Goal: Task Accomplishment & Management: Manage account settings

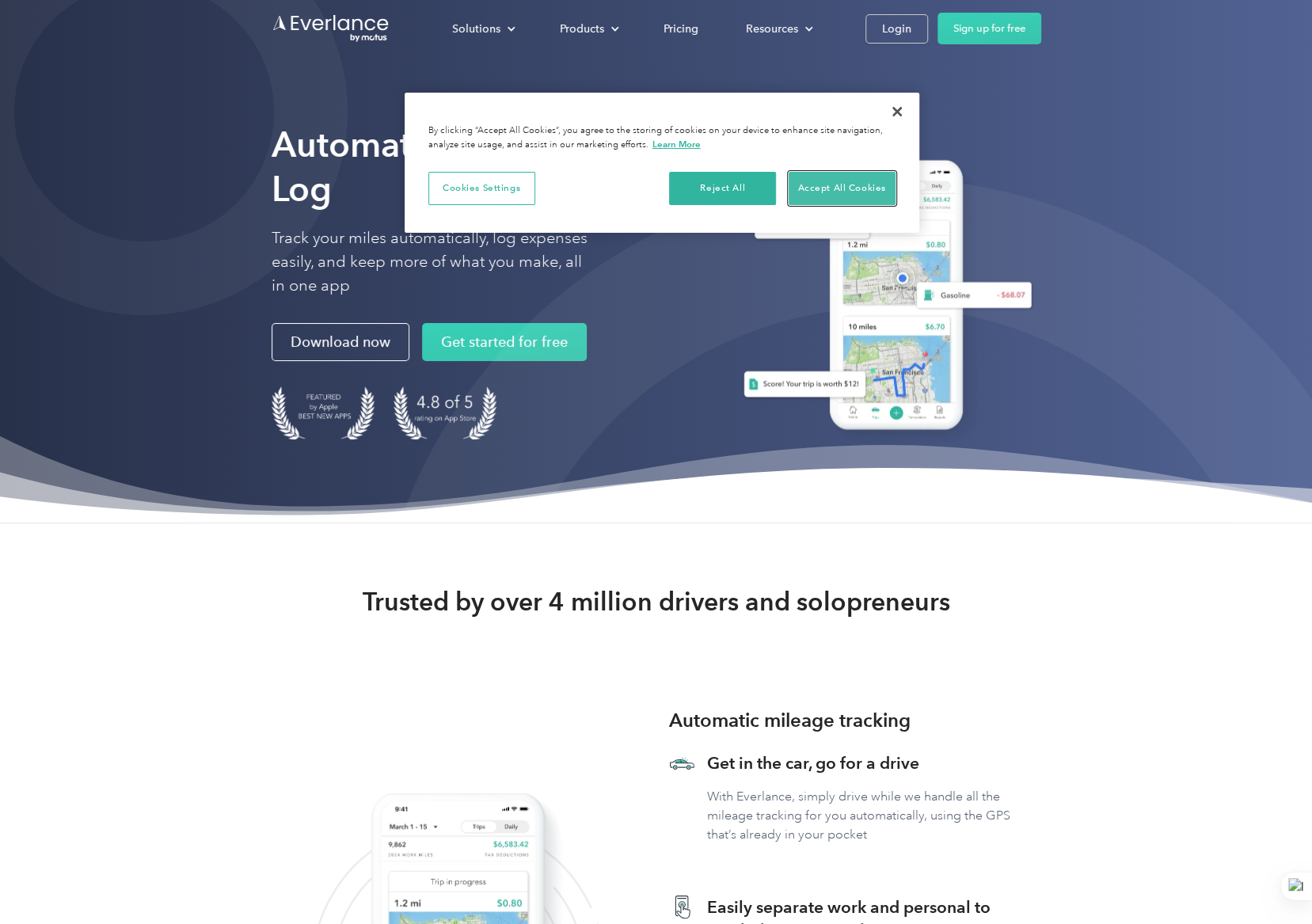
drag, startPoint x: 820, startPoint y: 185, endPoint x: 805, endPoint y: 198, distance: 19.8
click at [820, 185] on button "Accept All Cookies" at bounding box center [842, 188] width 107 height 33
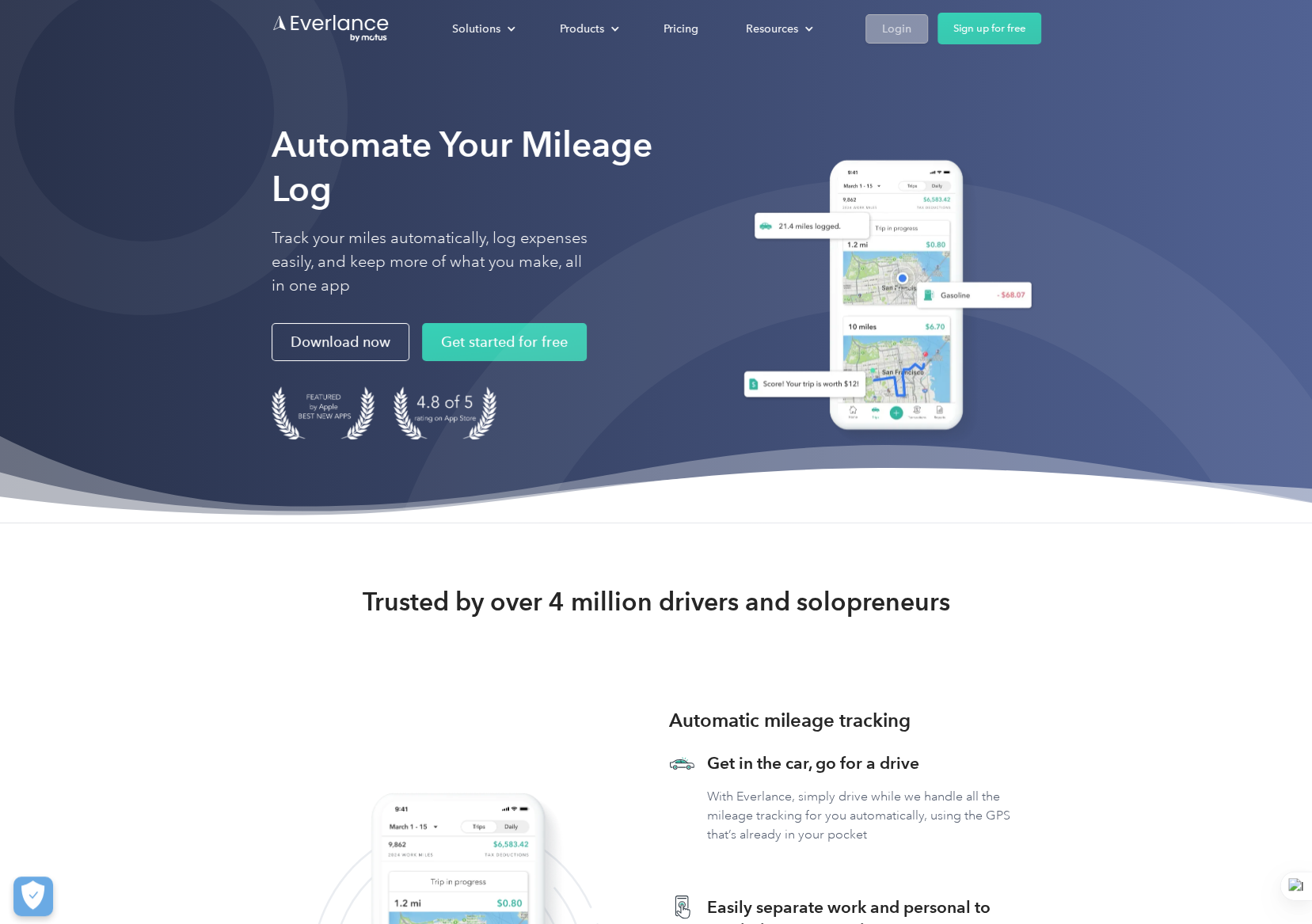
click at [898, 40] on link "Login" at bounding box center [896, 28] width 62 height 29
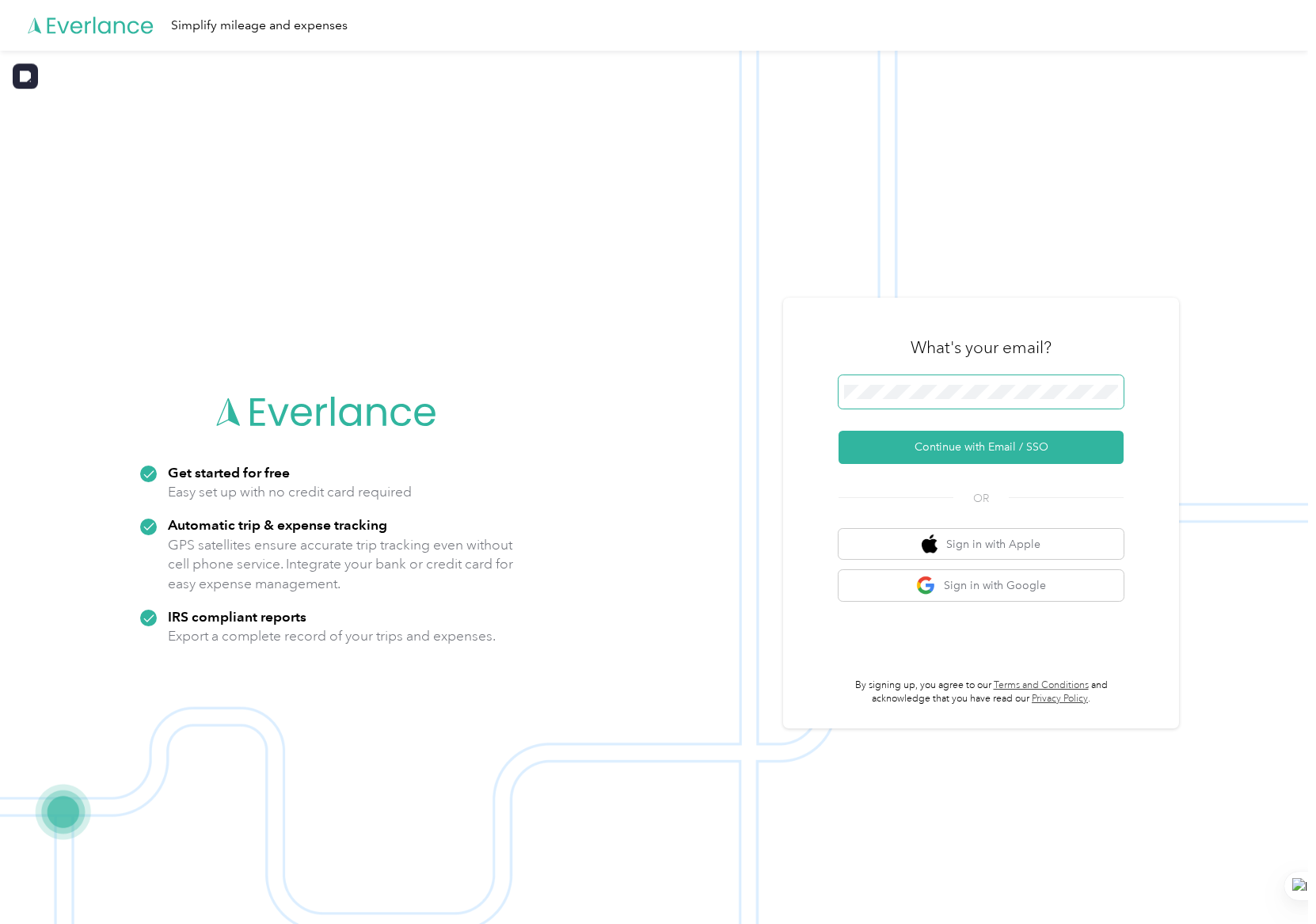
click at [939, 447] on button "Continue with Email / SSO" at bounding box center [981, 447] width 285 height 33
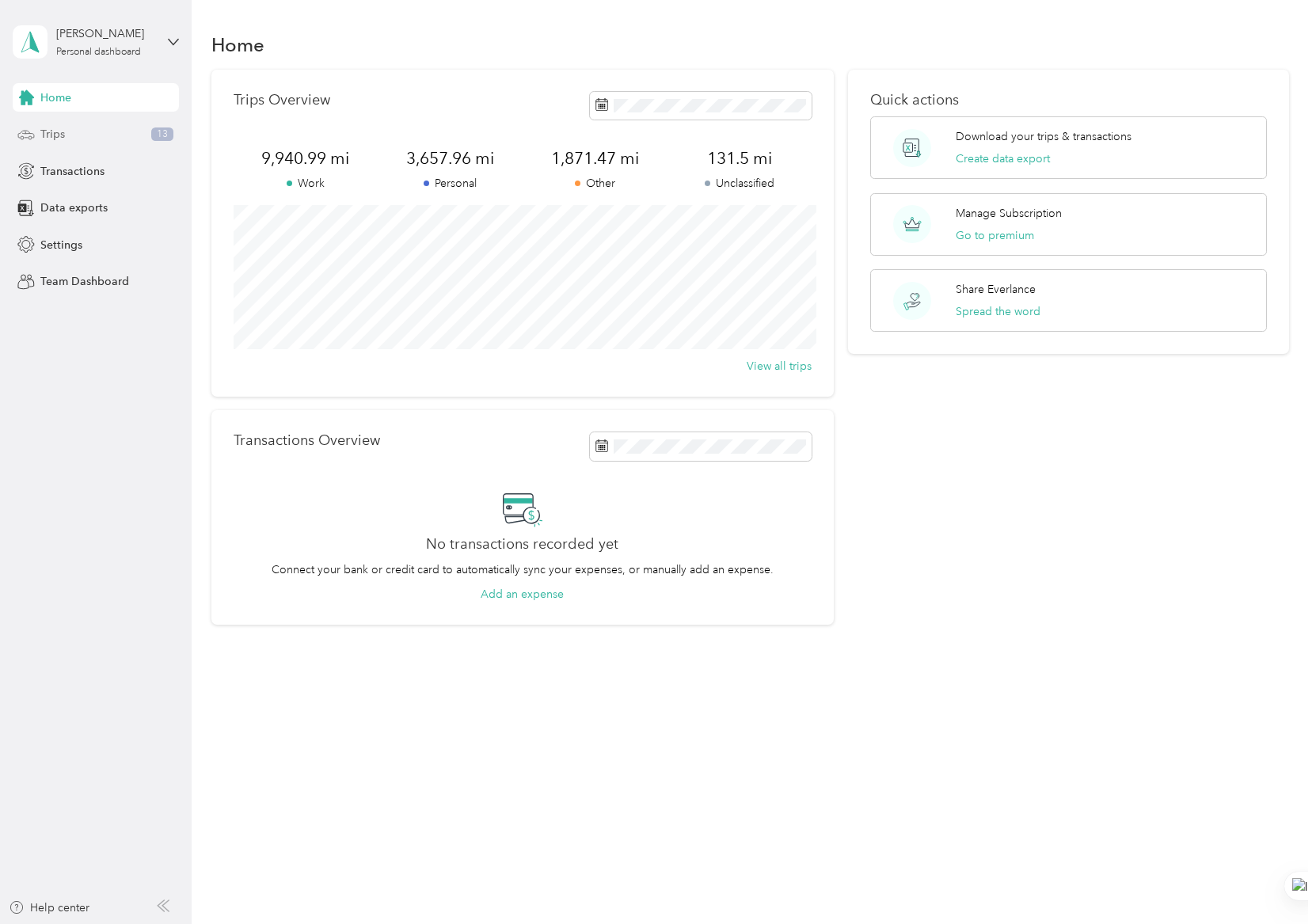
click at [85, 132] on div "Trips 13" at bounding box center [95, 134] width 166 height 28
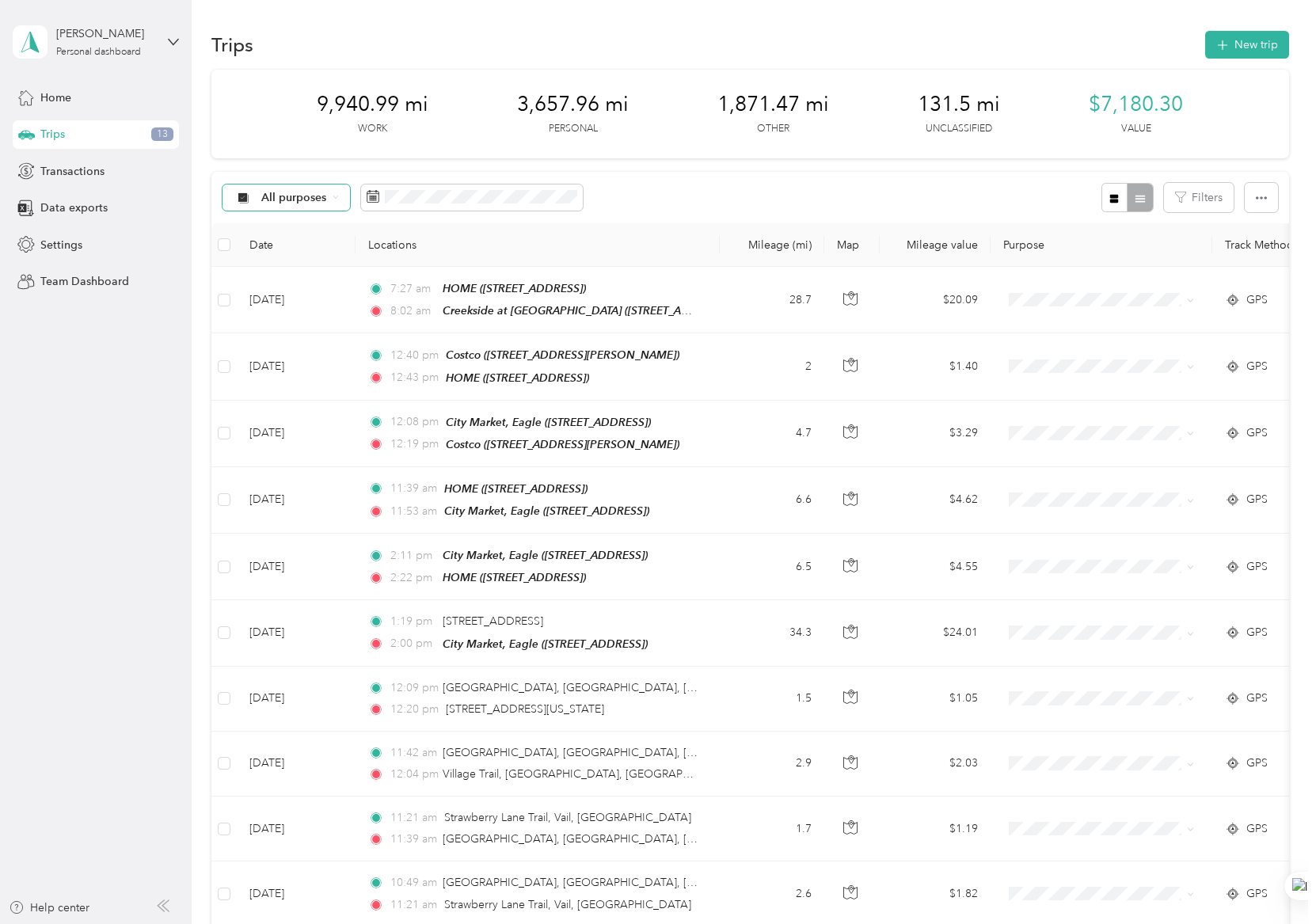
click at [316, 203] on div "All purposes" at bounding box center [286, 198] width 128 height 27
click at [301, 249] on span "Unclassified" at bounding box center [348, 254] width 174 height 17
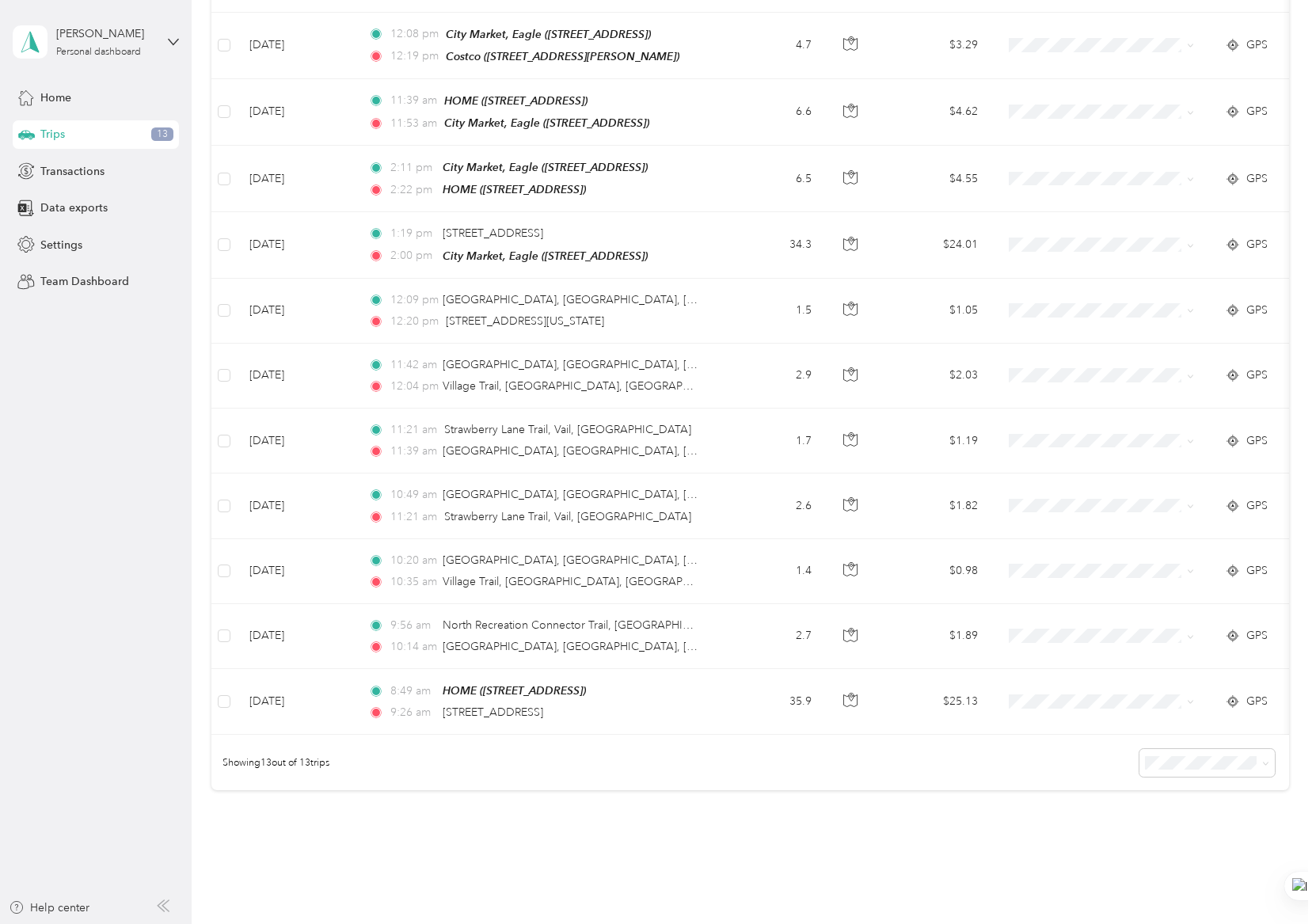
scroll to position [396, 0]
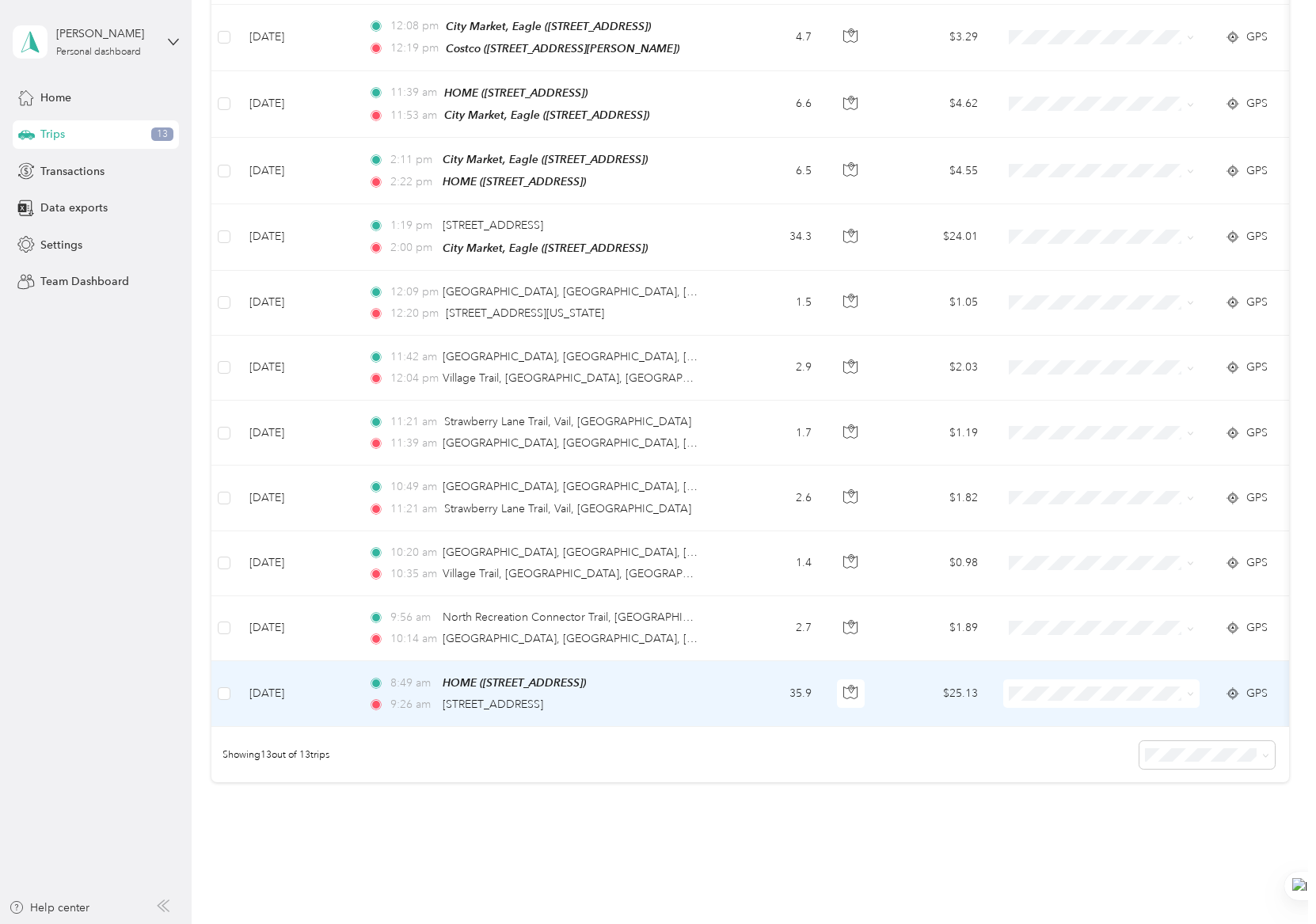
click at [697, 696] on div "9:26 am [STREET_ADDRESS]" at bounding box center [534, 704] width 333 height 17
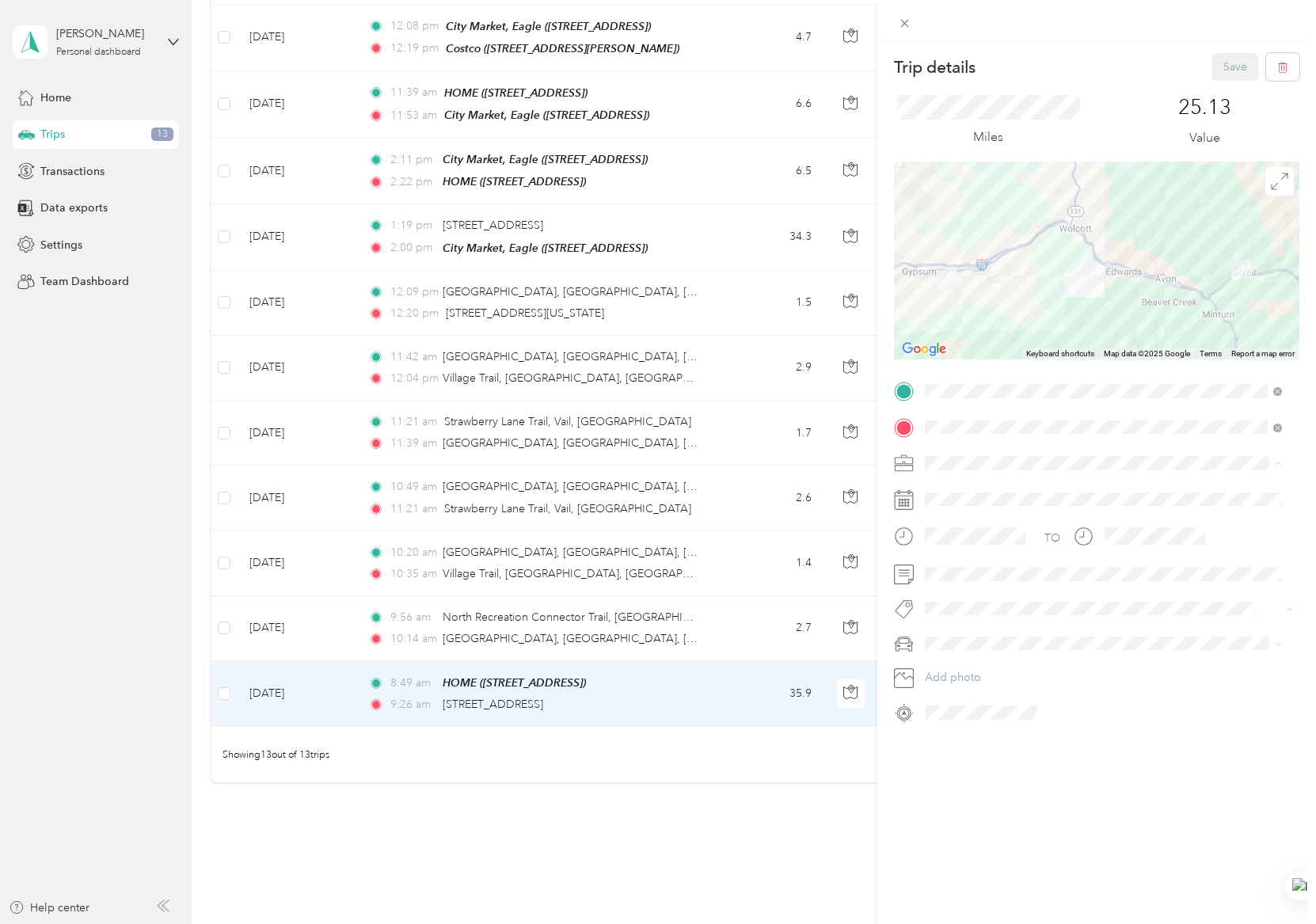
click at [969, 520] on span "Personal" at bounding box center [952, 518] width 42 height 13
click at [1229, 69] on button "Save" at bounding box center [1235, 66] width 46 height 27
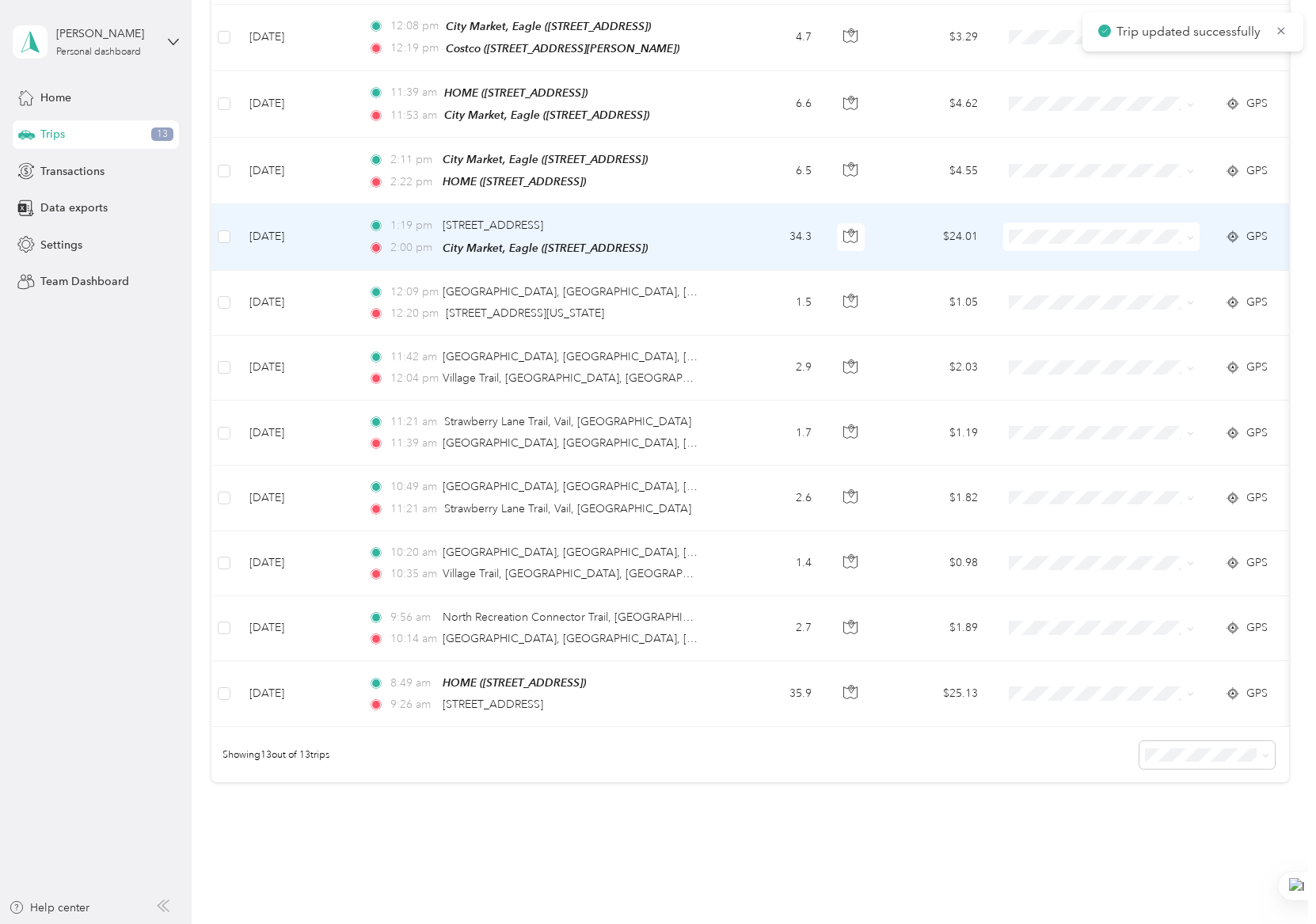
click at [709, 204] on td "1:19 pm [STREET_ADDRESS] 2:00 pm [GEOGRAPHIC_DATA], Eagle ([STREET_ADDRESS])" at bounding box center [537, 237] width 364 height 66
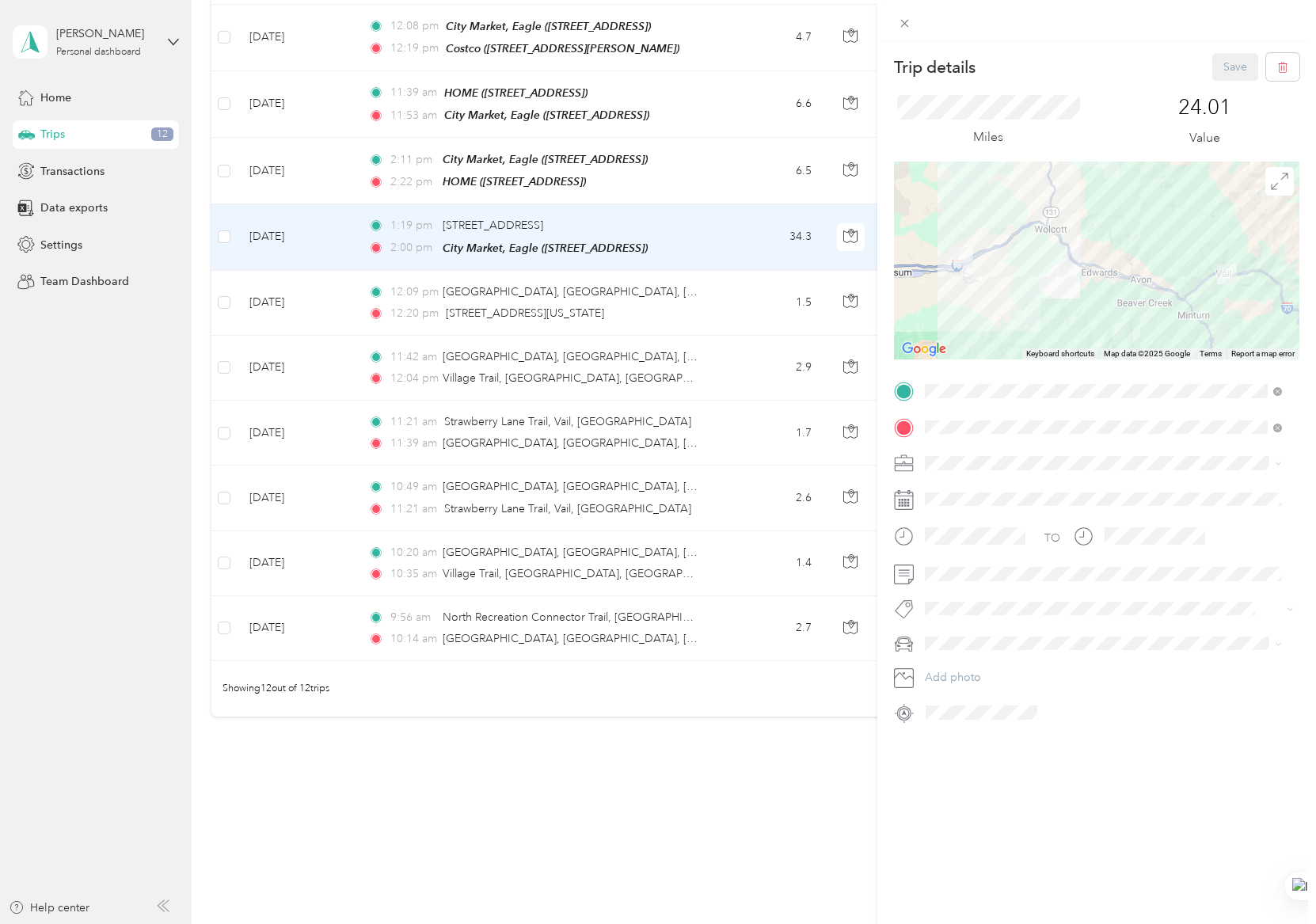
click at [974, 511] on div "Personal" at bounding box center [1103, 518] width 346 height 17
click at [1220, 72] on button "Save" at bounding box center [1235, 66] width 46 height 27
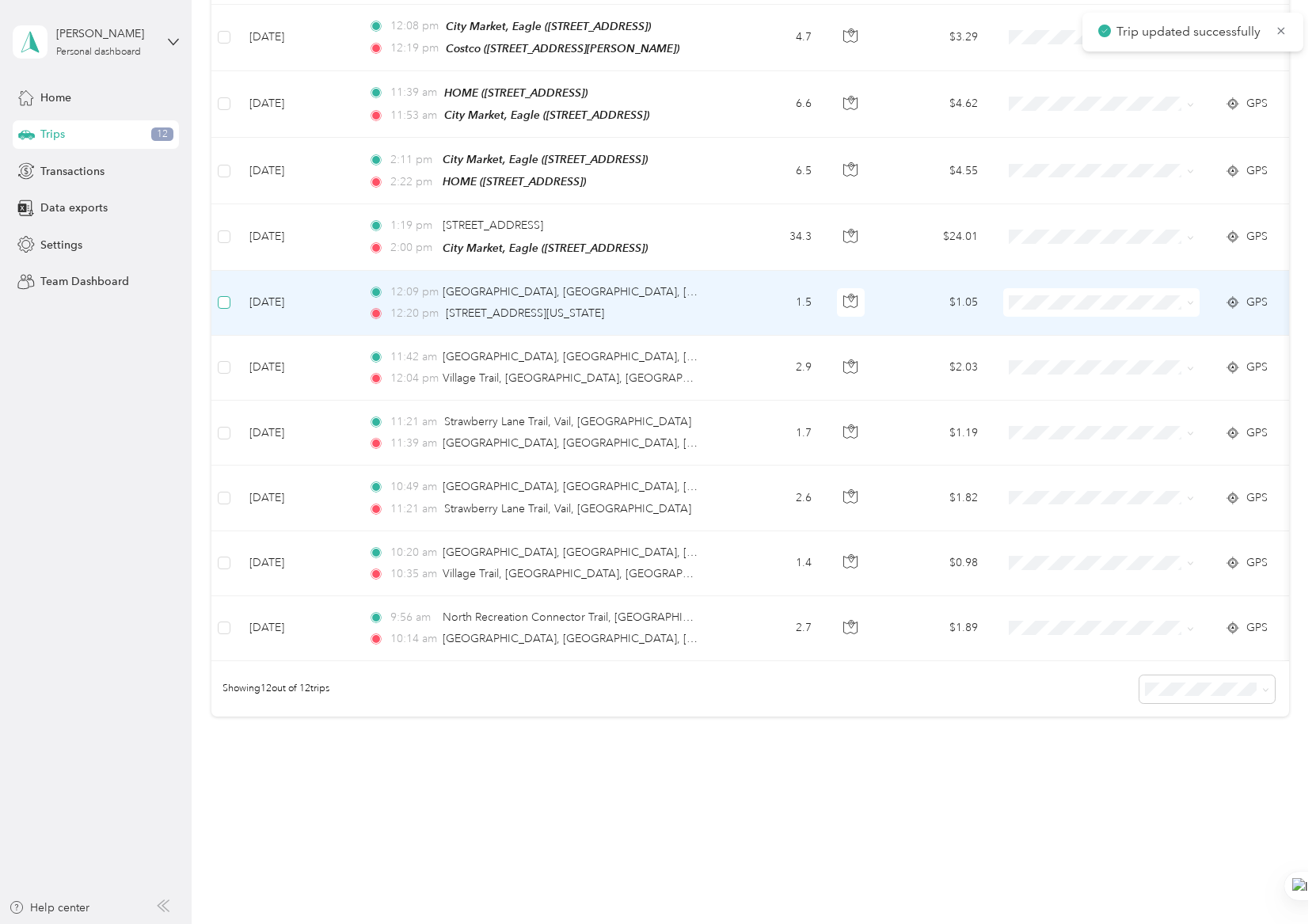
click at [223, 294] on label at bounding box center [223, 302] width 12 height 17
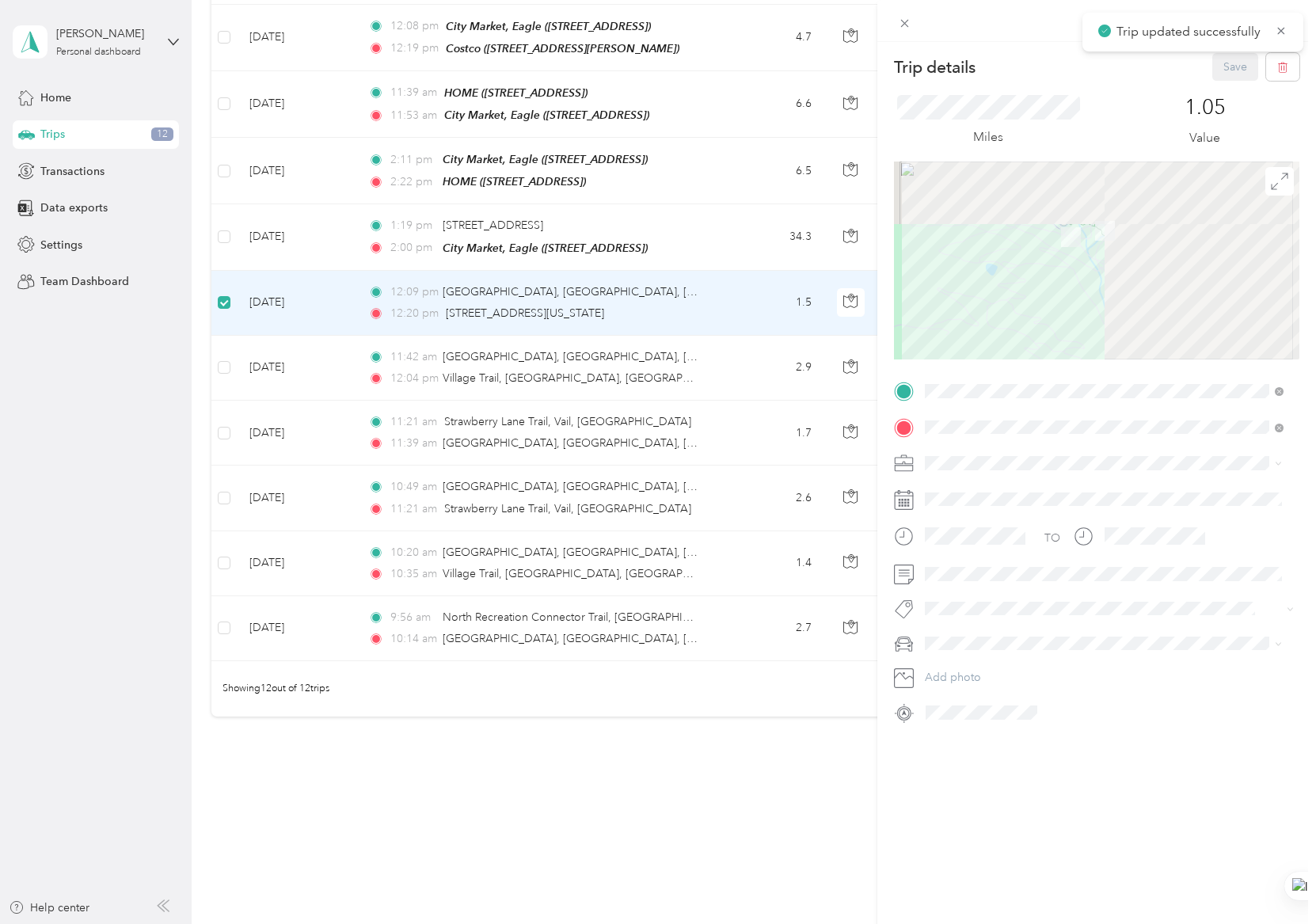
click at [226, 363] on div "Trip details Save This trip cannot be edited because it is either under review,…" at bounding box center [658, 462] width 1316 height 924
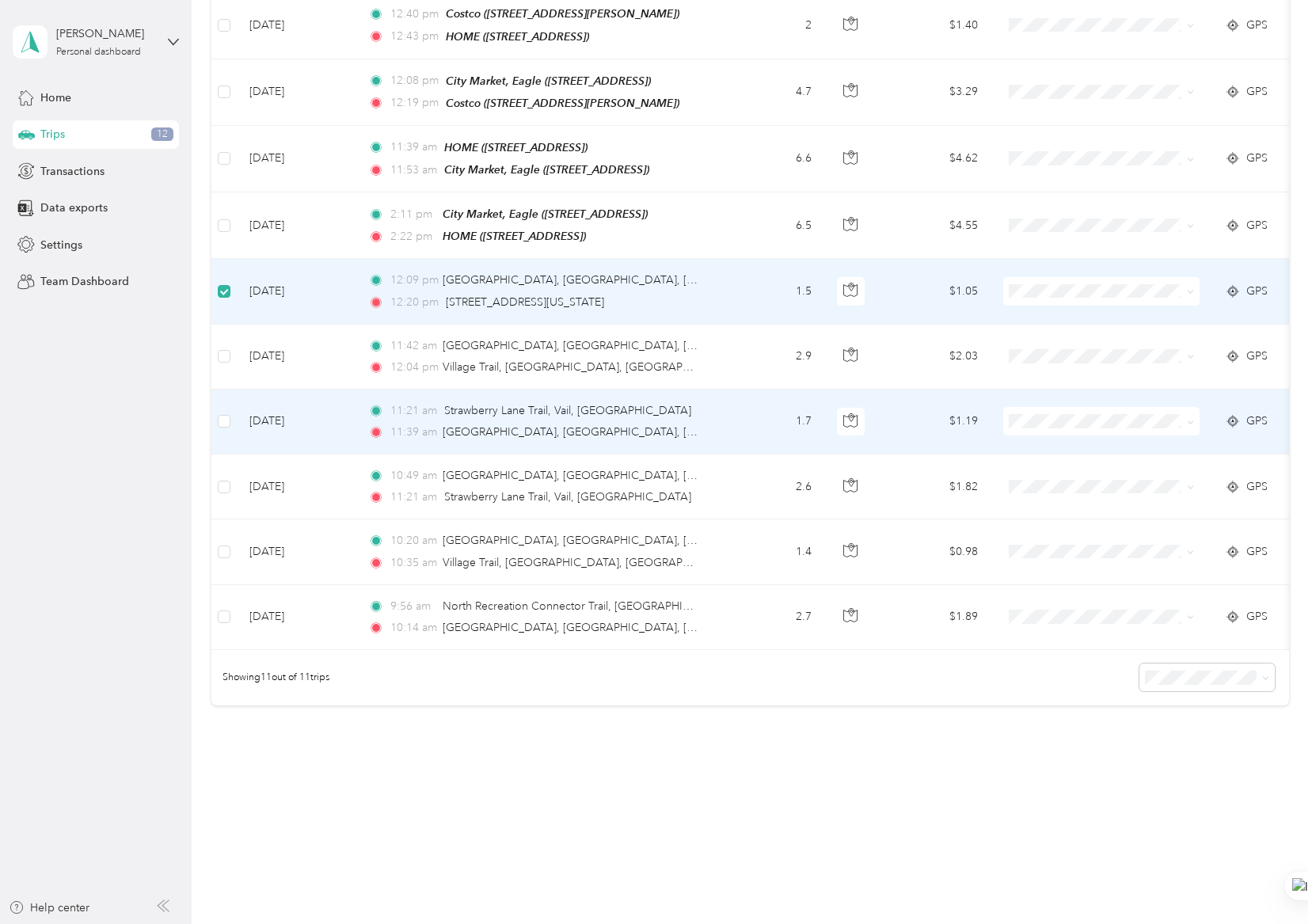
scroll to position [340, 0]
click at [225, 428] on td at bounding box center [224, 422] width 26 height 65
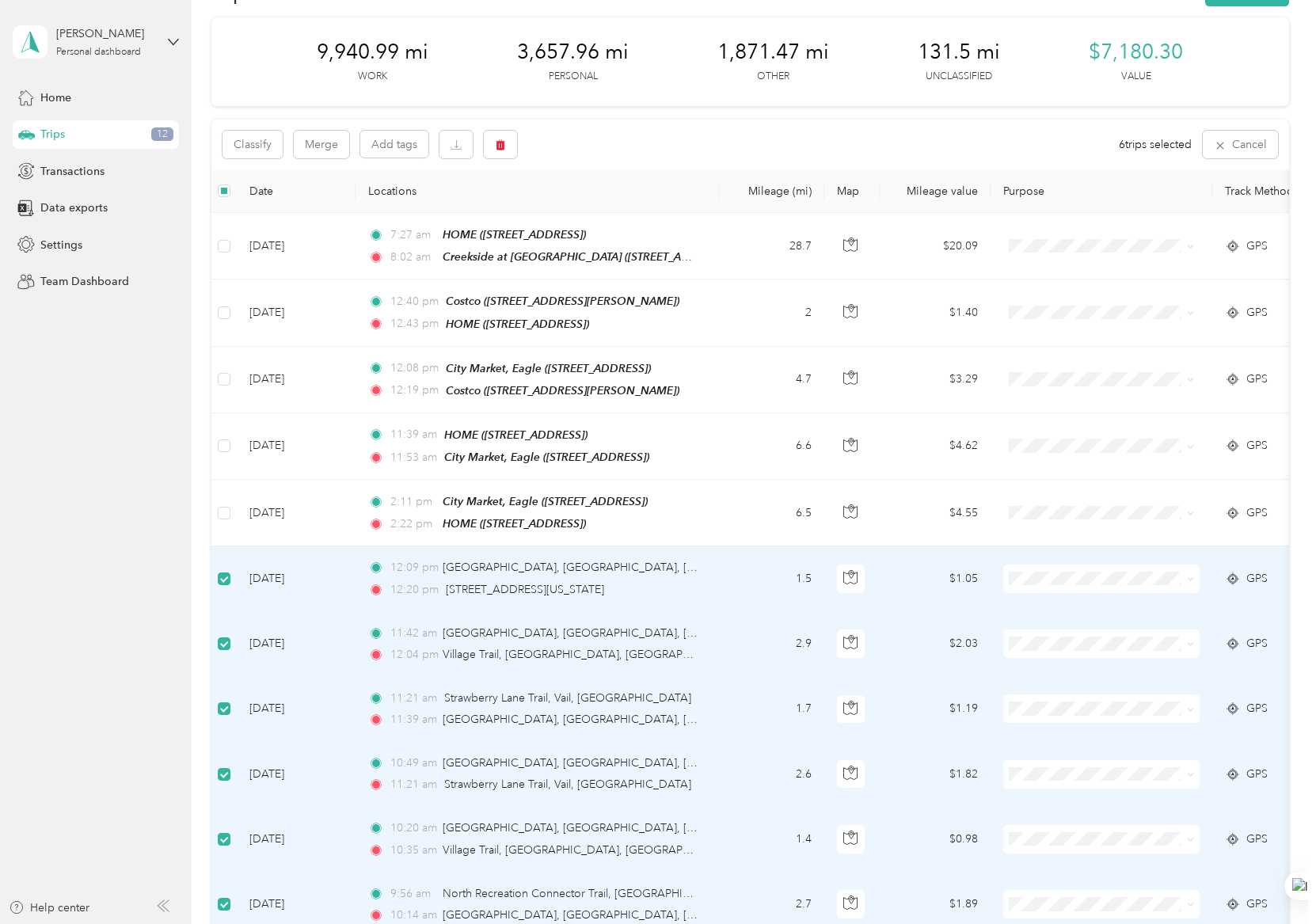
scroll to position [0, 0]
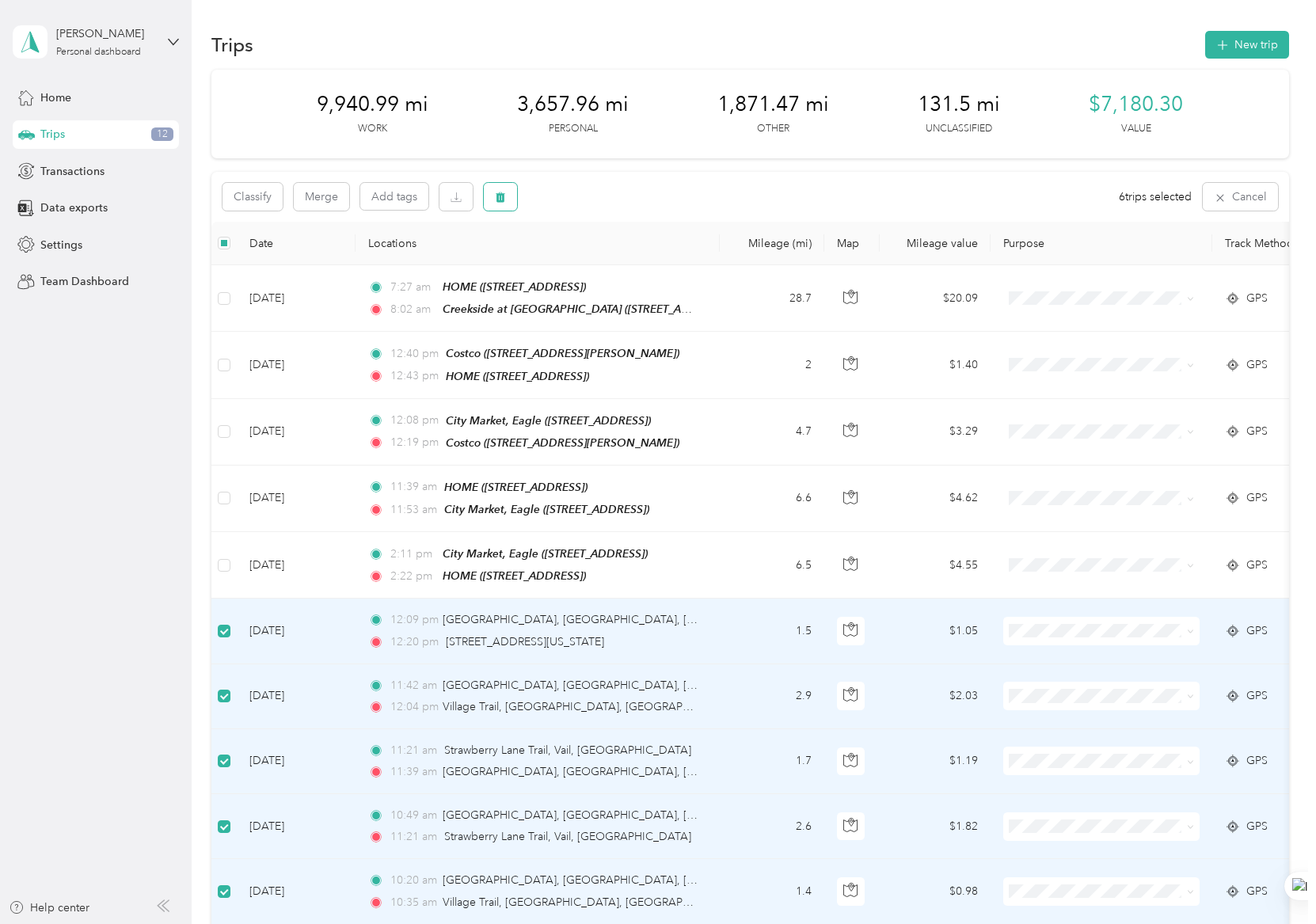
click at [504, 194] on icon "button" at bounding box center [500, 198] width 9 height 10
click at [620, 255] on button "Yes" at bounding box center [618, 262] width 31 height 26
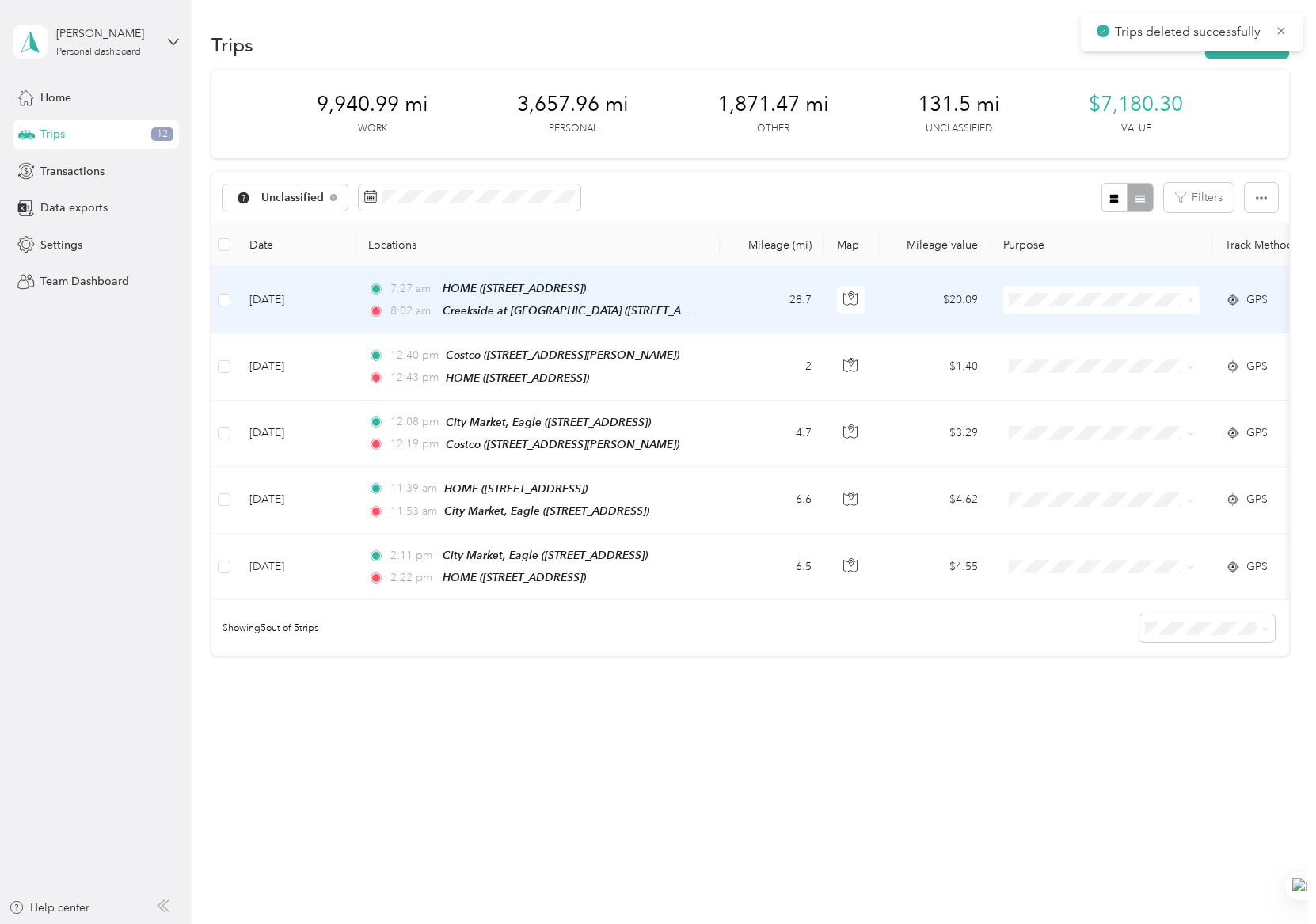
click at [1050, 379] on span "Property Management, Commute" at bounding box center [1128, 384] width 174 height 17
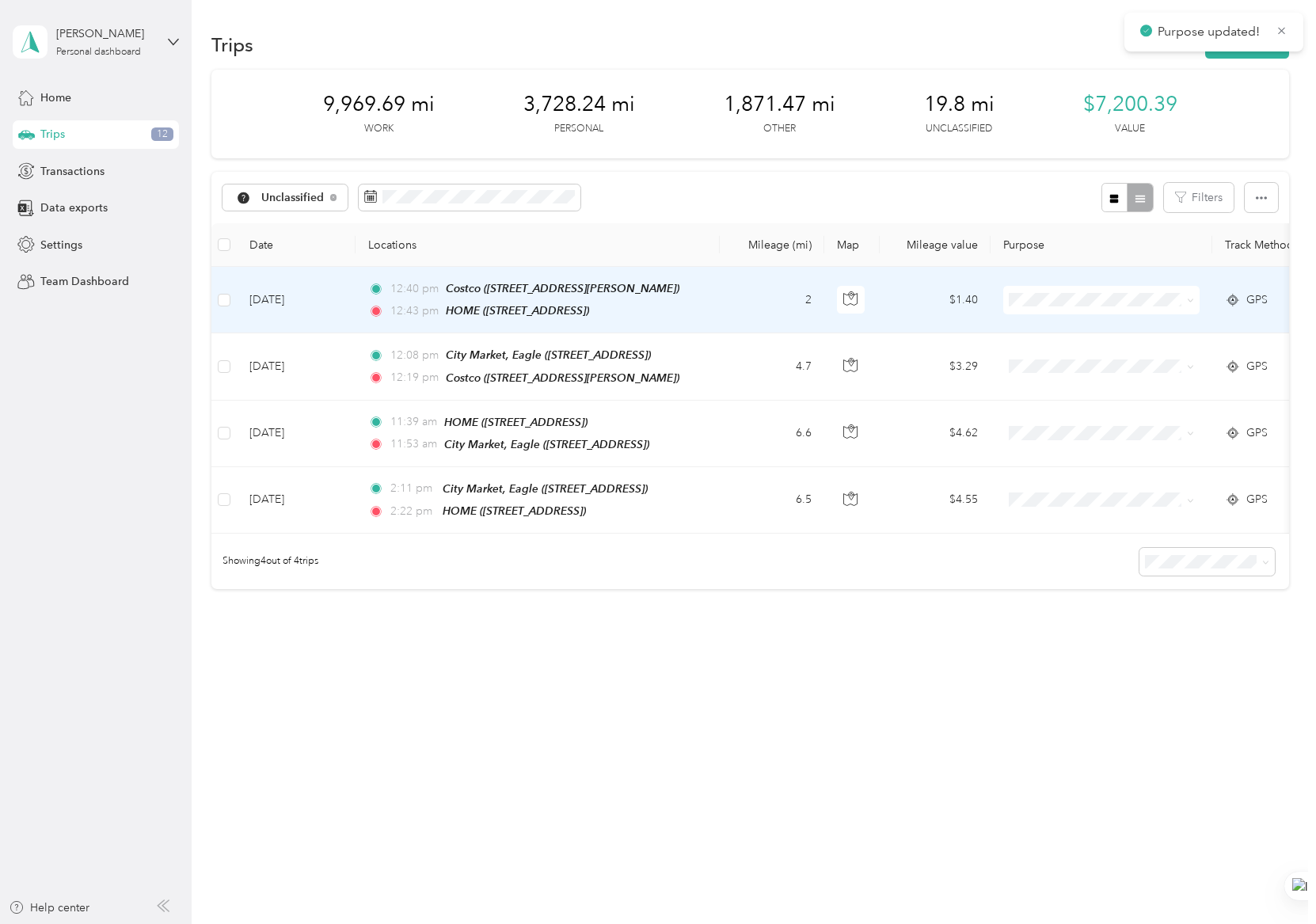
click at [917, 302] on td "$1.40" at bounding box center [935, 300] width 111 height 66
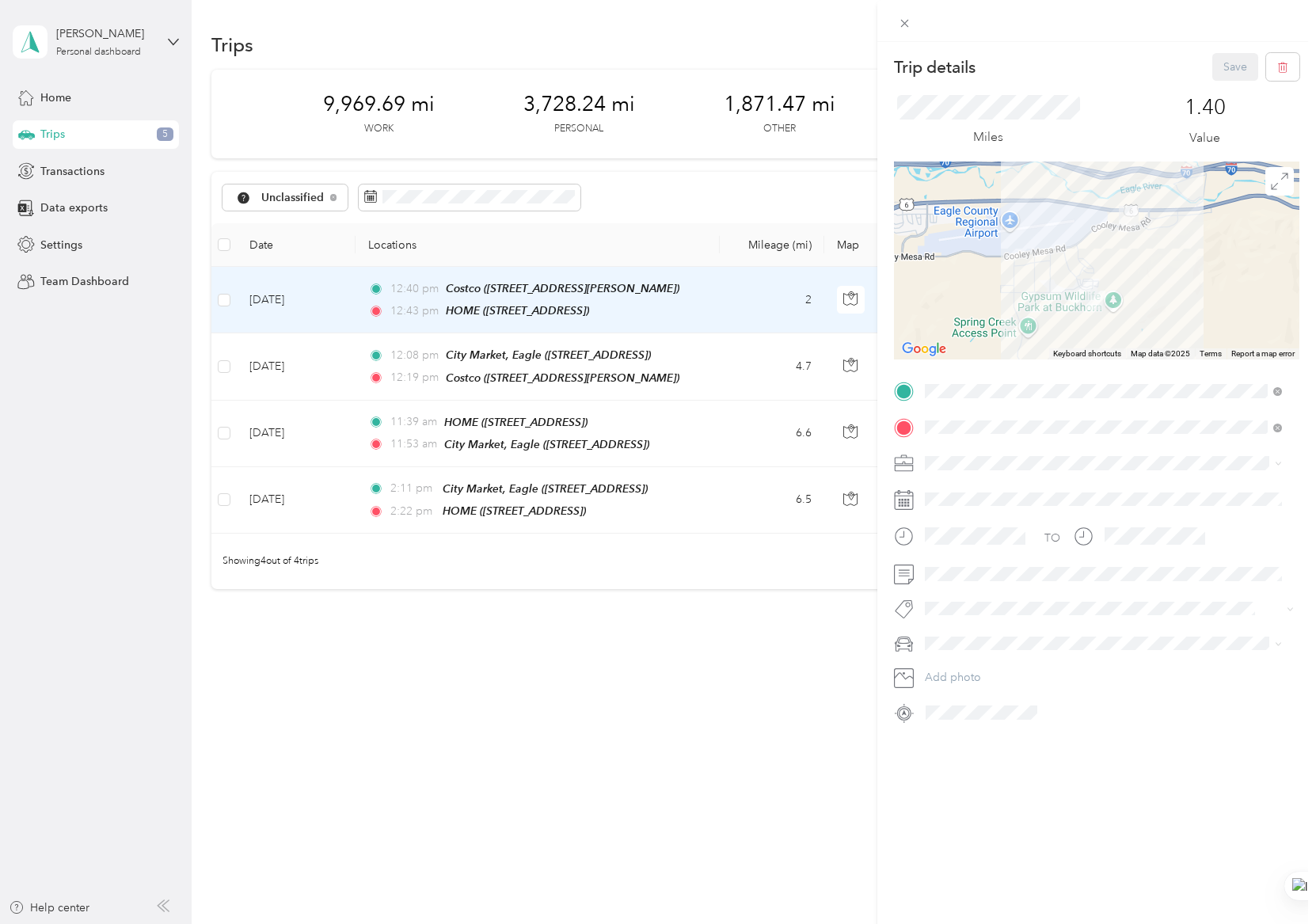
click at [988, 472] on span at bounding box center [1109, 463] width 380 height 26
click at [979, 662] on div "Errands" at bounding box center [1103, 657] width 346 height 17
drag, startPoint x: 1220, startPoint y: 70, endPoint x: 953, endPoint y: 183, distance: 289.9
click at [1220, 69] on button "Save" at bounding box center [1235, 66] width 46 height 27
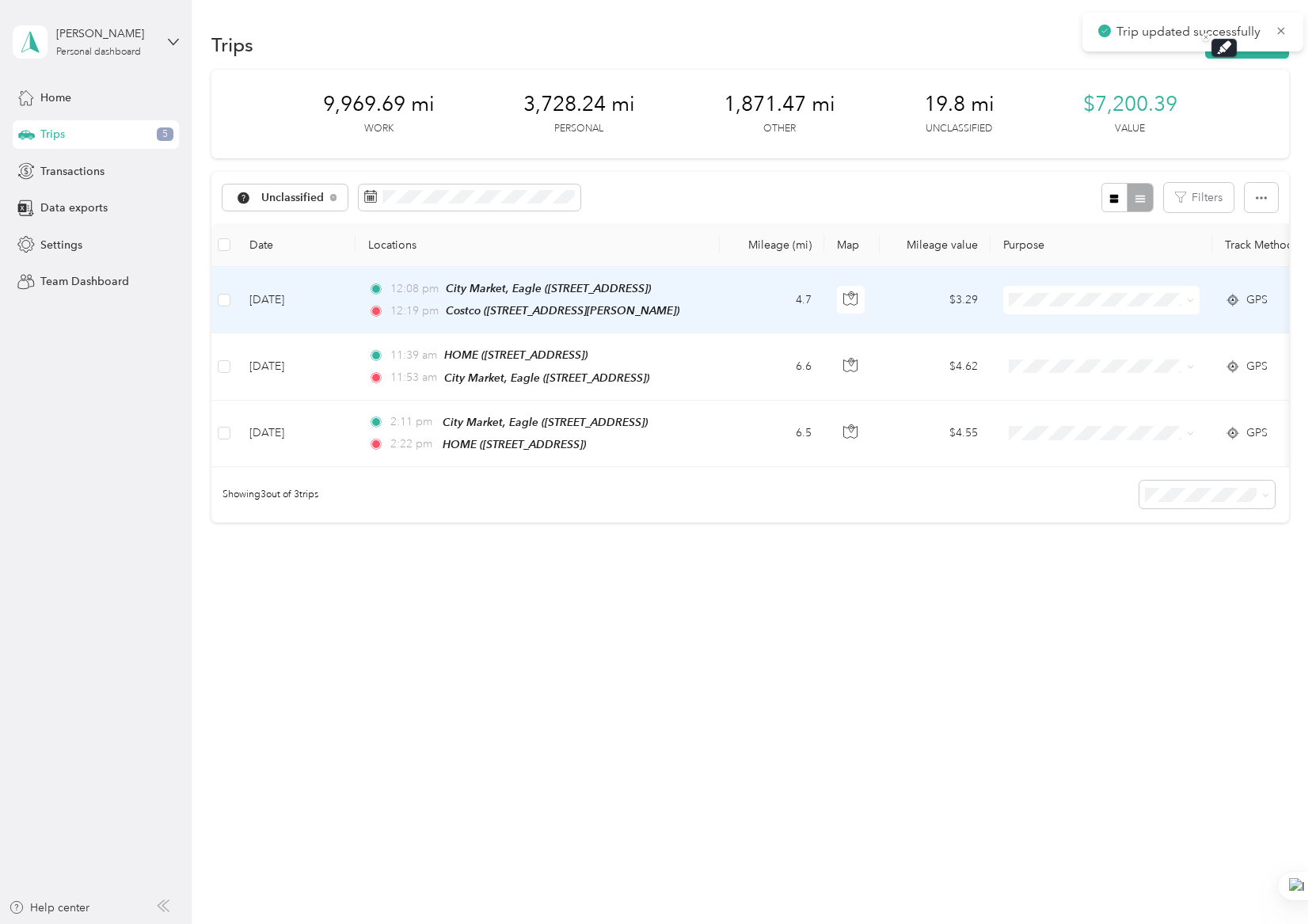
click at [710, 294] on td "12:08 pm City Market, Eagle ([STREET_ADDRESS]) 12:19 pm Costco ([STREET_ADDRESS…" at bounding box center [537, 300] width 364 height 66
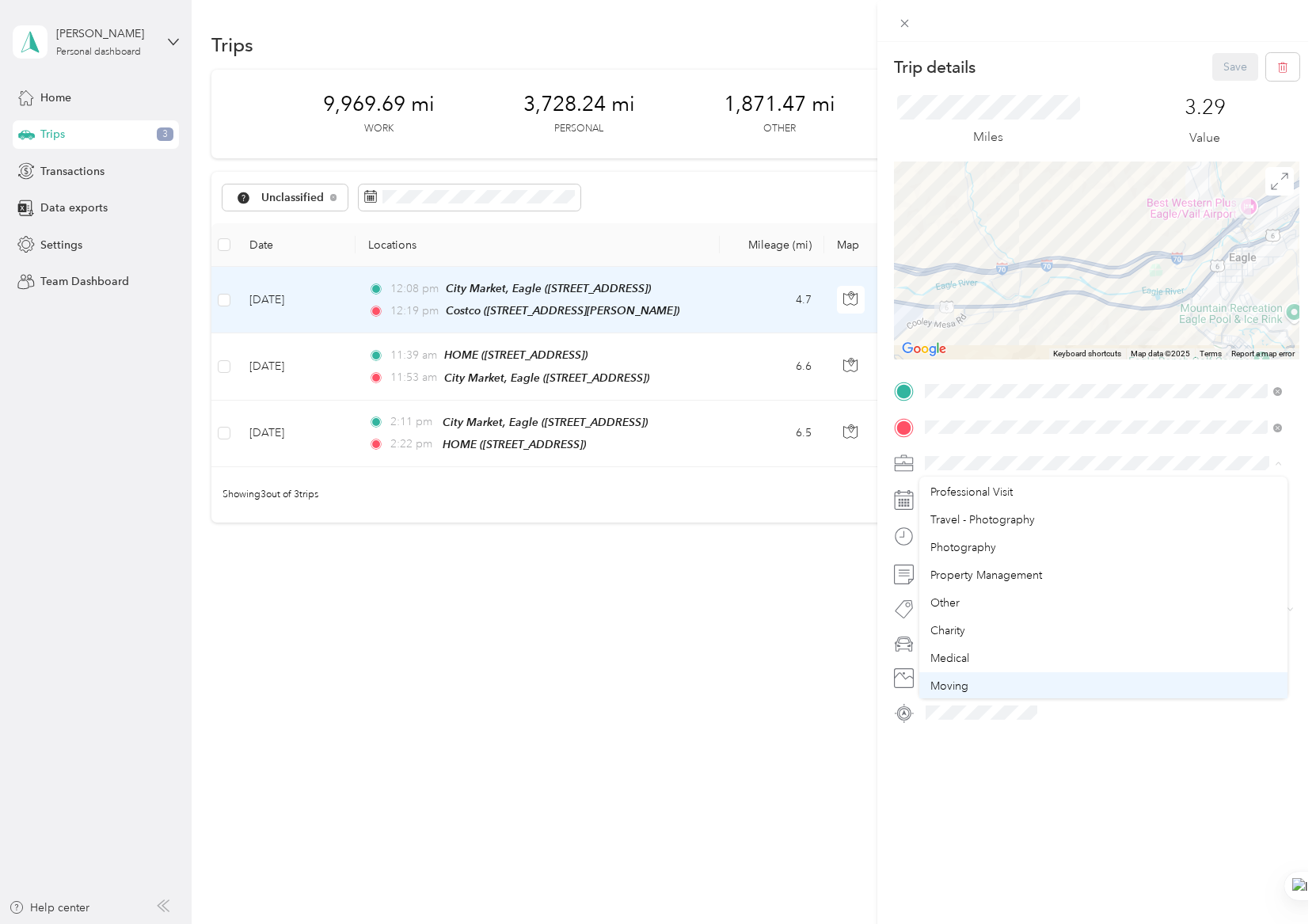
scroll to position [166, 0]
click at [973, 653] on div "Errands" at bounding box center [1103, 657] width 346 height 17
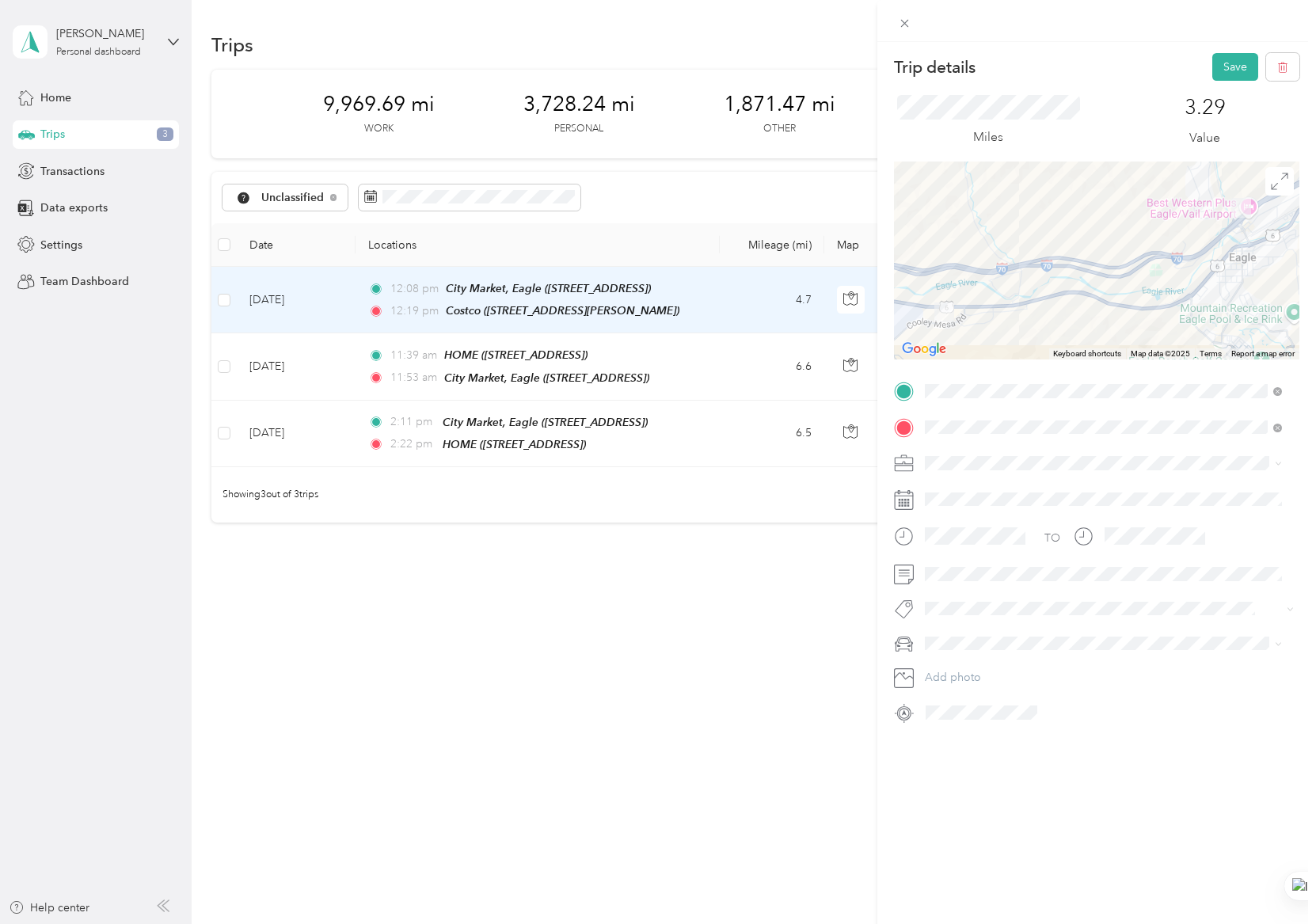
click at [1219, 82] on div "Miles 3.29 Value" at bounding box center [1097, 120] width 405 height 81
click at [719, 359] on div "Trip details Save This trip cannot be edited because it is either under review,…" at bounding box center [658, 462] width 1316 height 924
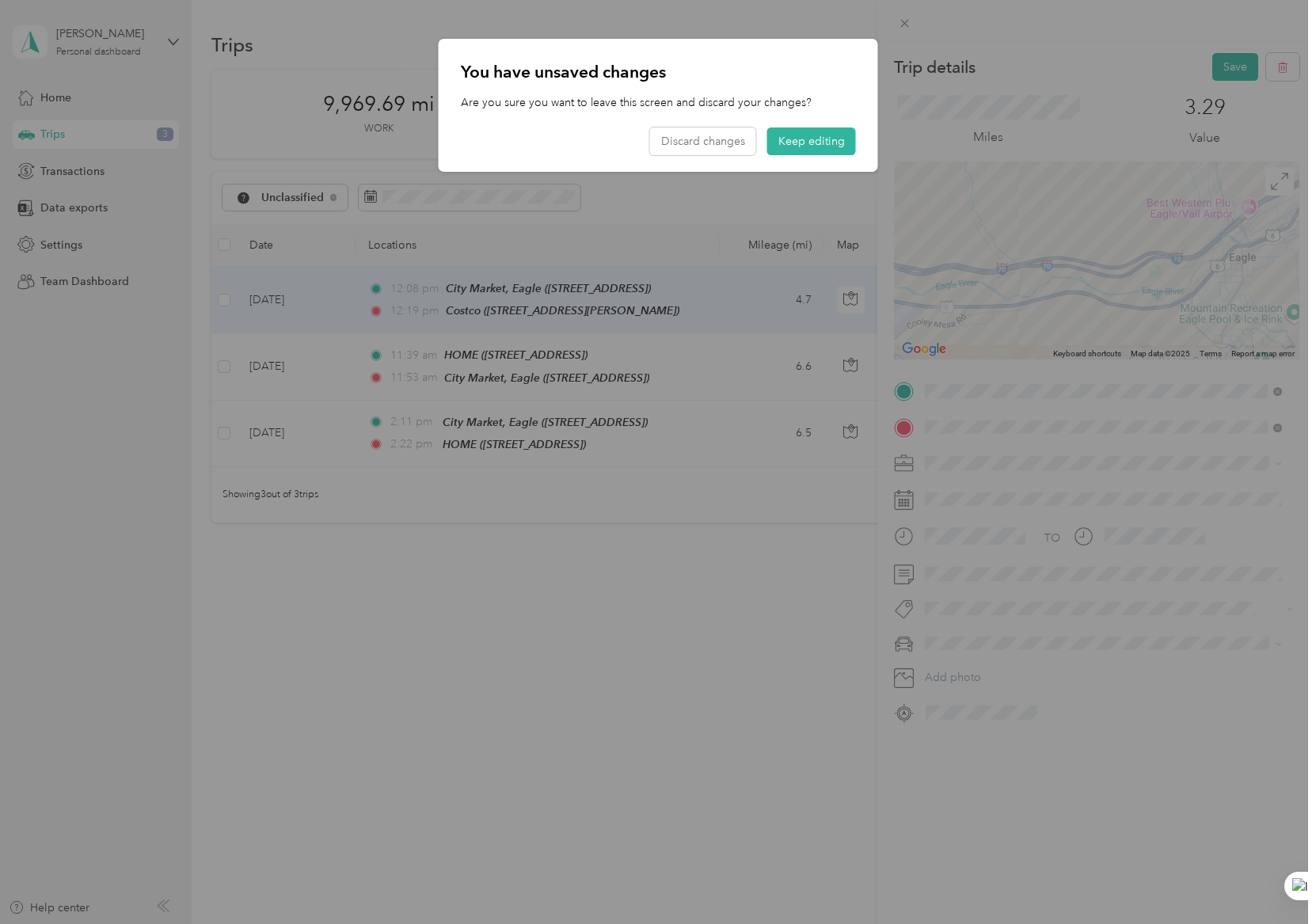
drag, startPoint x: 803, startPoint y: 138, endPoint x: 824, endPoint y: 139, distance: 21.0
click at [803, 137] on button "Keep editing" at bounding box center [811, 141] width 89 height 27
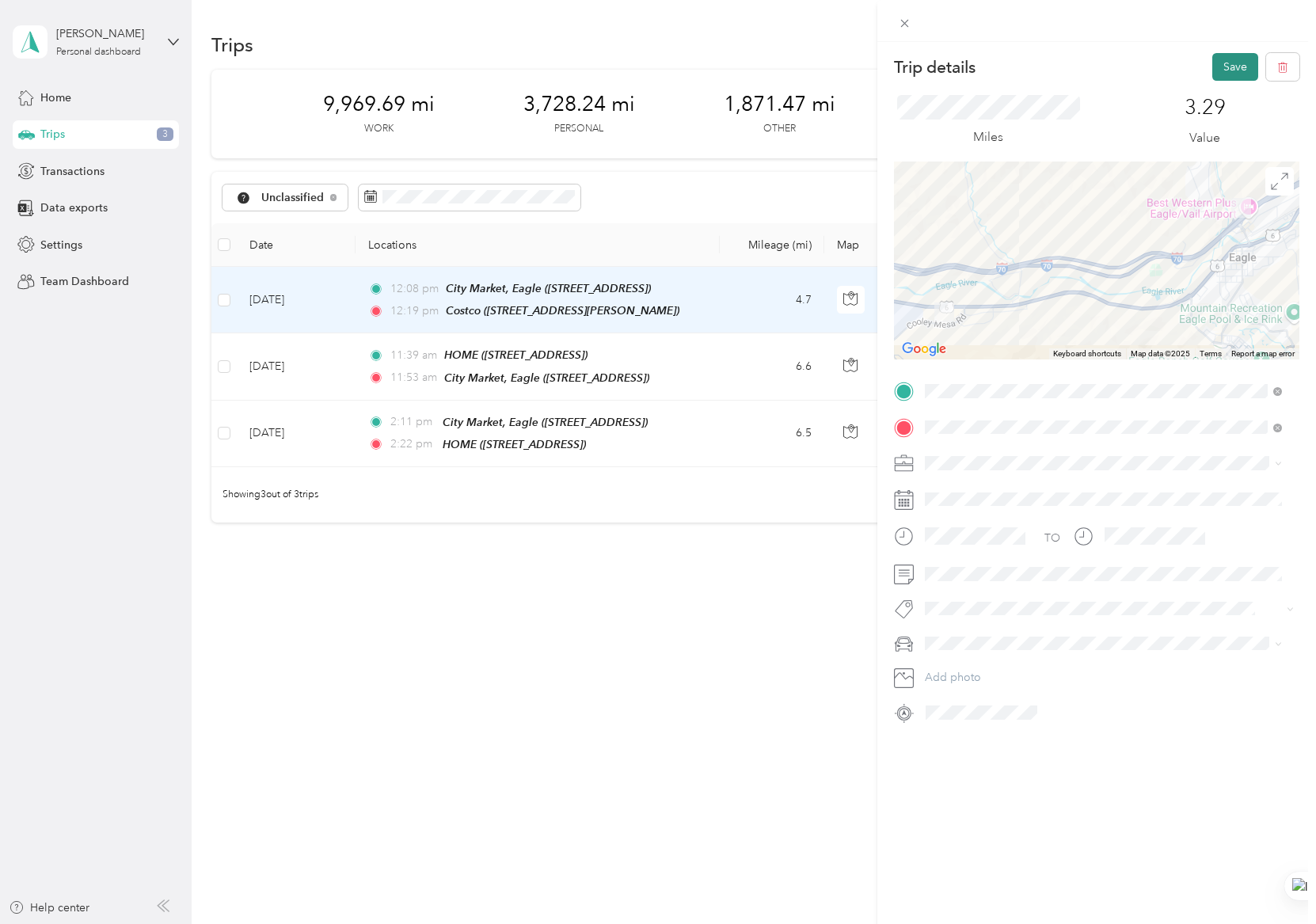
click at [1213, 66] on button "Save" at bounding box center [1235, 66] width 46 height 27
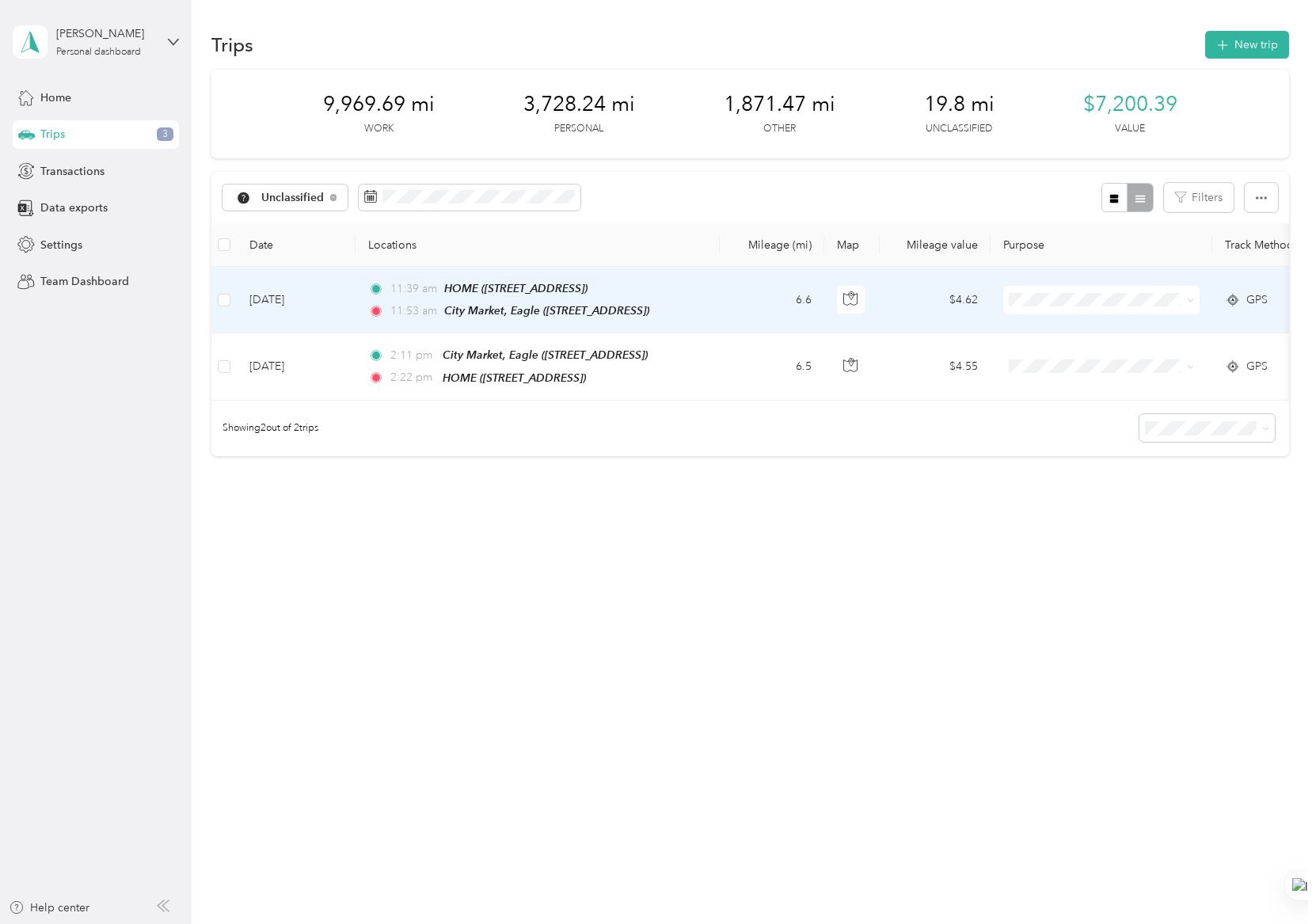
click at [711, 278] on td "11:39 am HOME ([STREET_ADDRESS]) 11:[GEOGRAPHIC_DATA], Eagle ([STREET_ADDRESS])" at bounding box center [537, 300] width 364 height 66
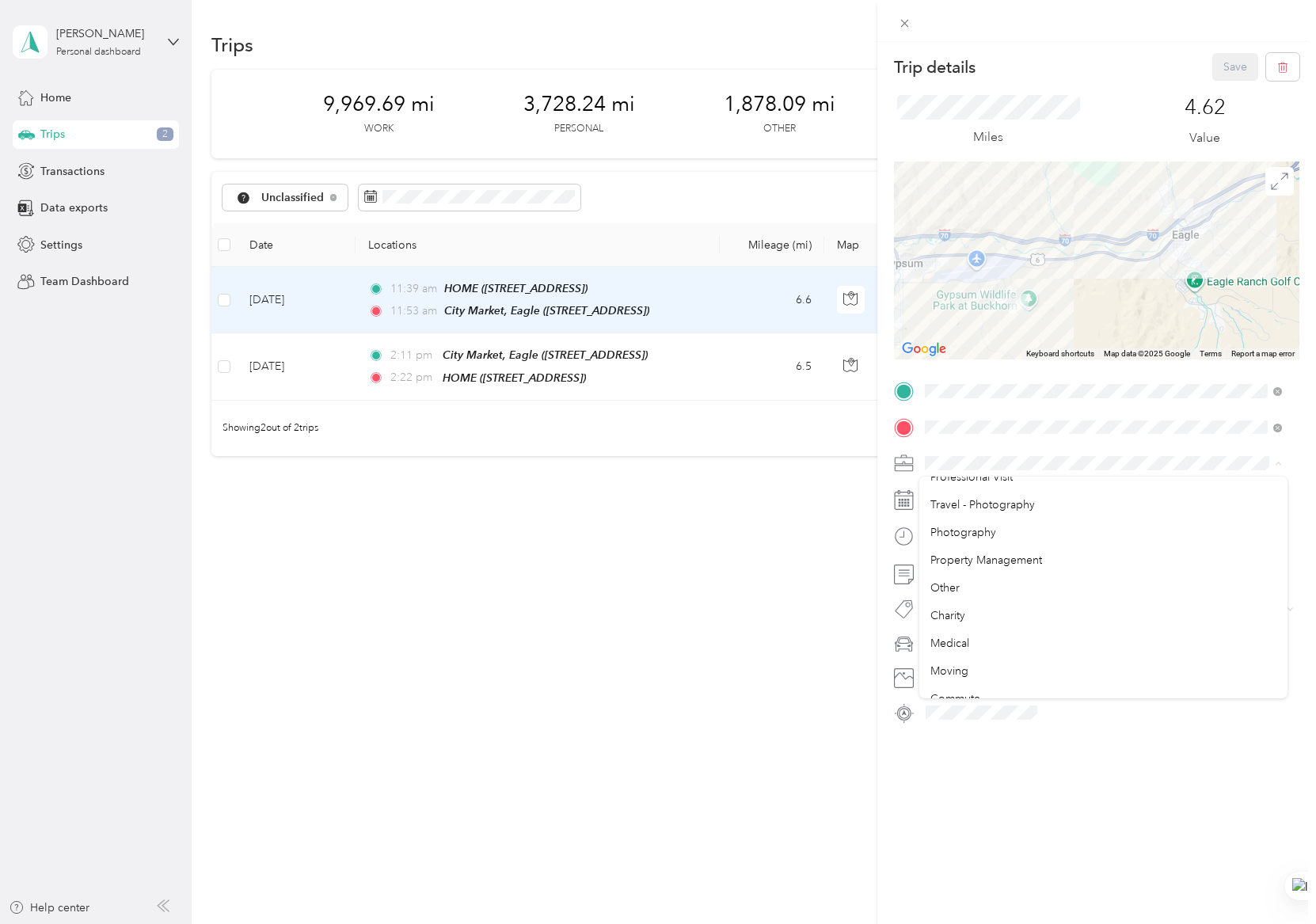
scroll to position [166, 0]
click at [975, 656] on div "Errands" at bounding box center [1103, 657] width 346 height 17
click at [1234, 67] on button "Save" at bounding box center [1235, 66] width 46 height 27
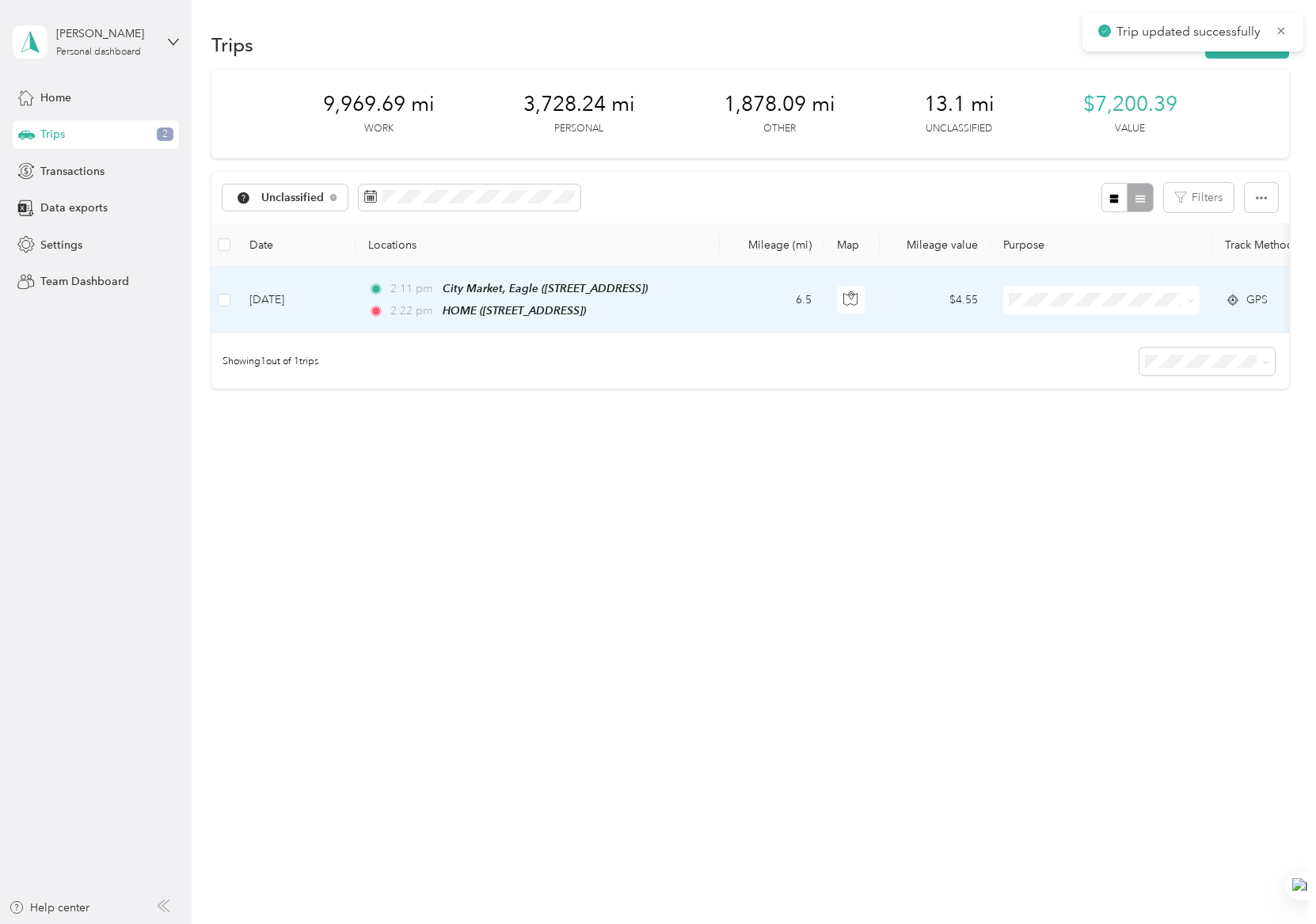
click at [720, 310] on td "6.5" at bounding box center [772, 300] width 105 height 66
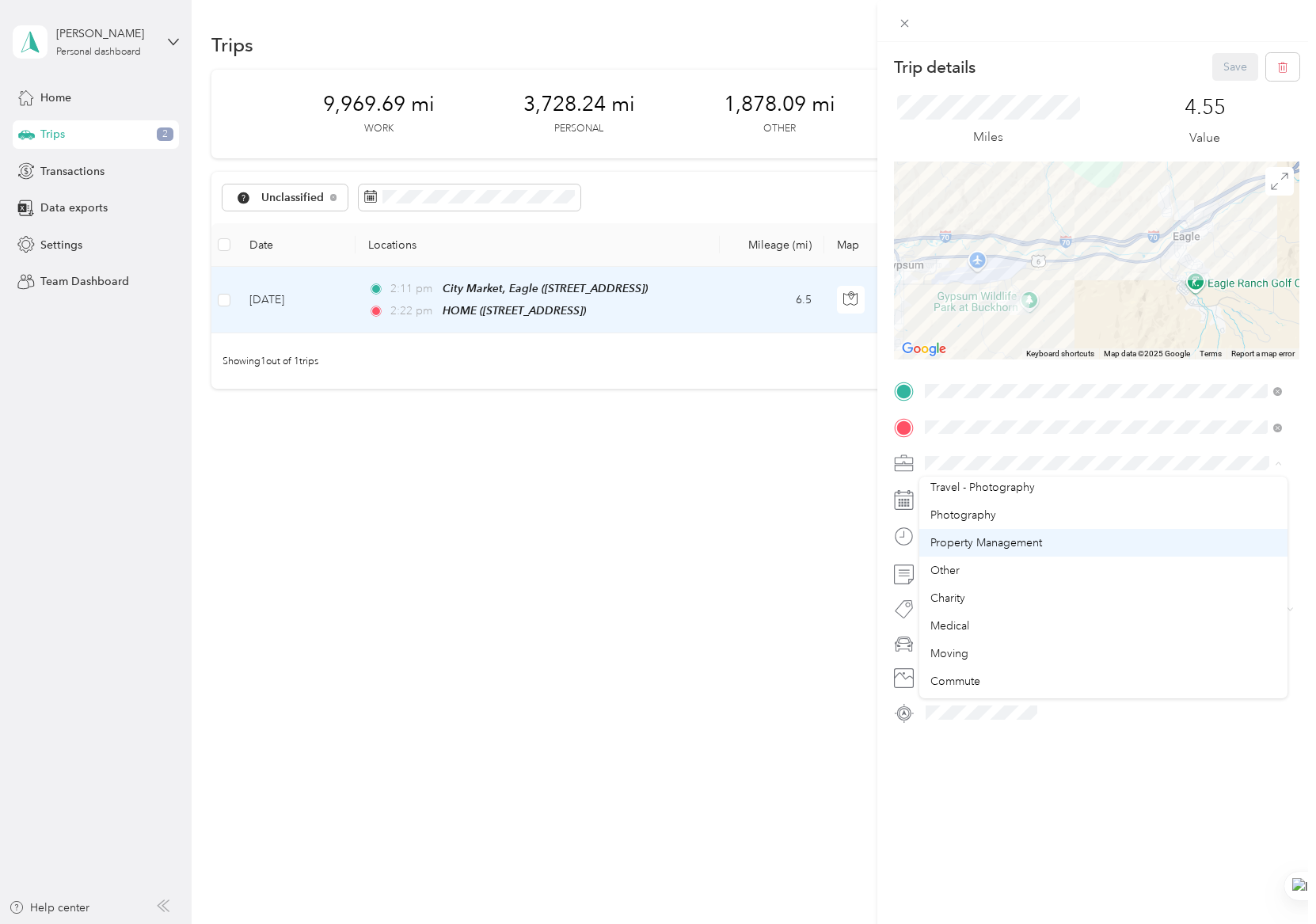
scroll to position [166, 0]
click at [983, 653] on div "Errands" at bounding box center [1103, 657] width 346 height 17
click at [1224, 76] on button "Save" at bounding box center [1235, 66] width 46 height 27
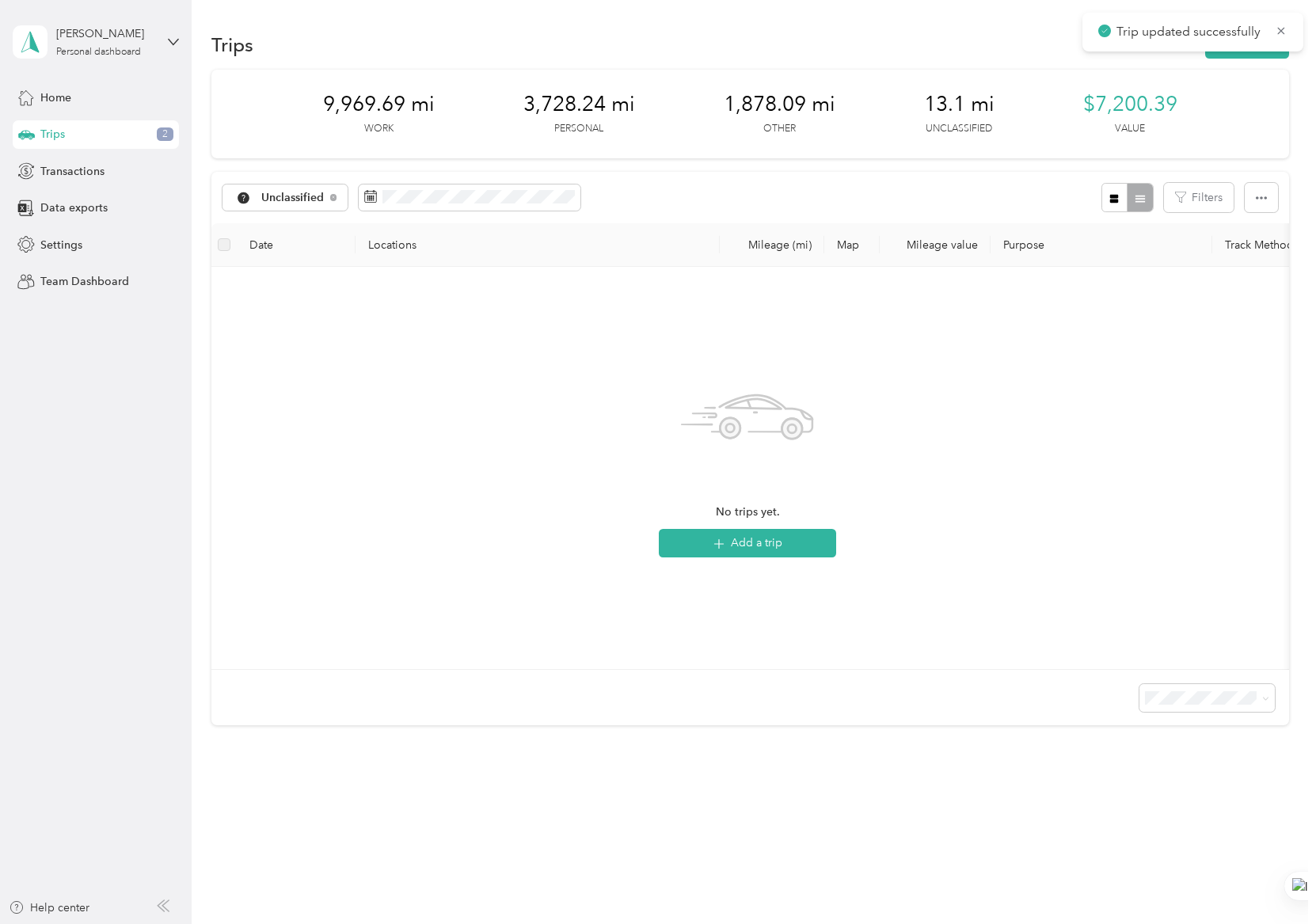
click at [359, 56] on div "Trips New trip" at bounding box center [751, 44] width 1078 height 33
click at [91, 131] on div "Trips 2" at bounding box center [95, 134] width 166 height 28
click at [93, 177] on span "Transactions" at bounding box center [72, 171] width 64 height 17
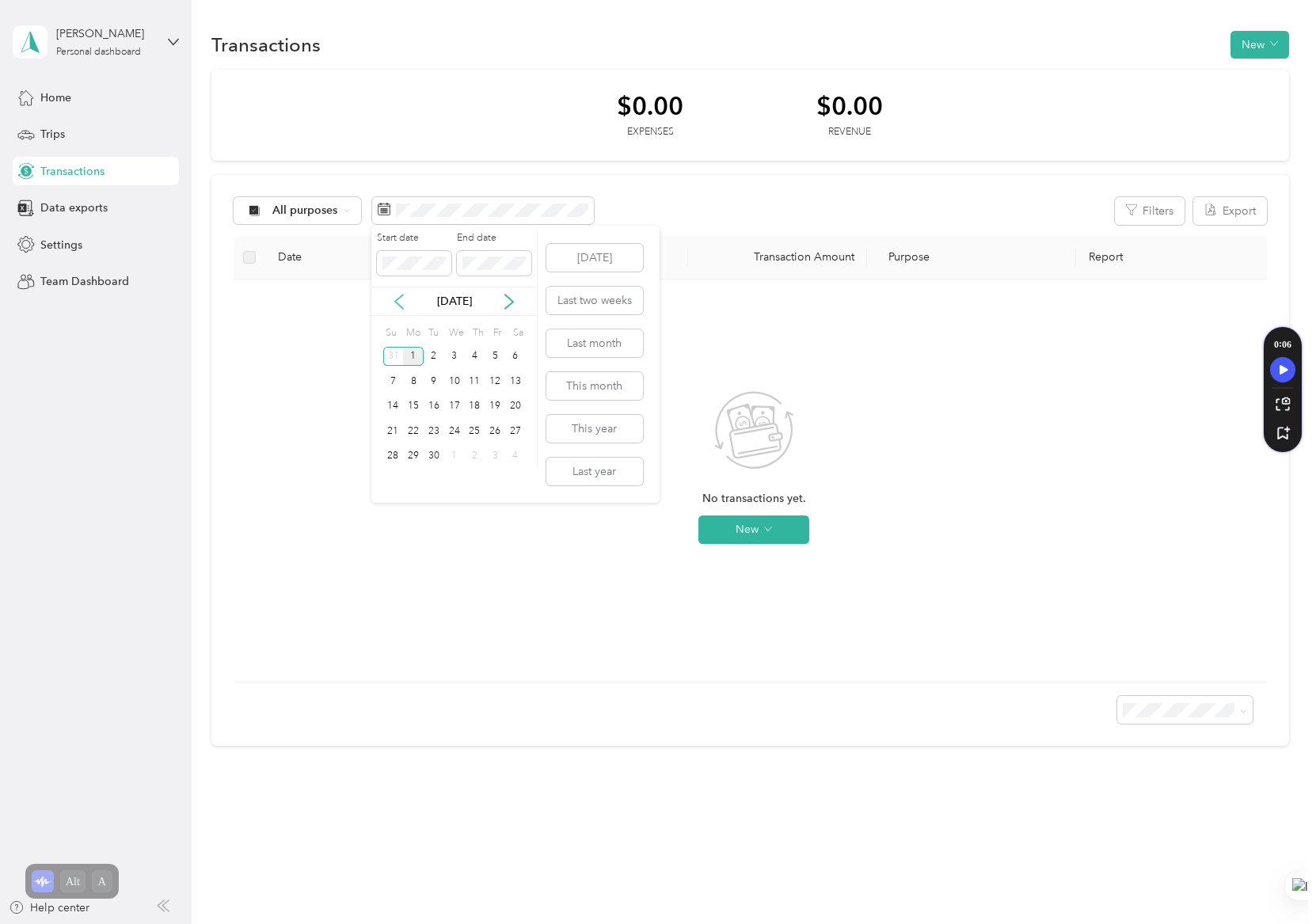
click at [404, 303] on icon at bounding box center [399, 301] width 16 height 16
click at [495, 354] on div "1" at bounding box center [495, 357] width 21 height 20
click at [396, 482] on div "31" at bounding box center [394, 481] width 21 height 20
click at [90, 206] on span "Data exports" at bounding box center [74, 208] width 67 height 17
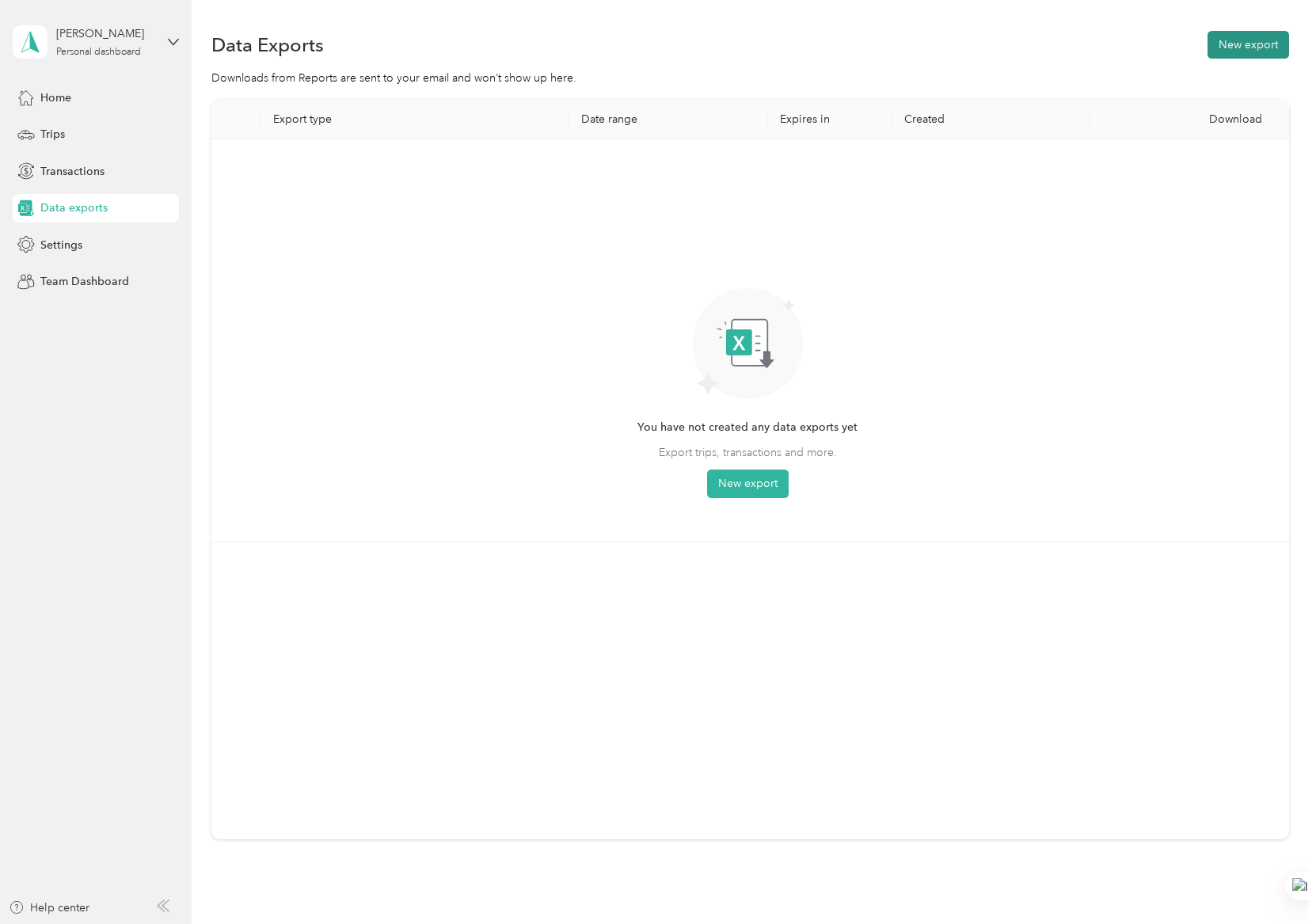
click at [1254, 46] on button "New export" at bounding box center [1248, 44] width 81 height 27
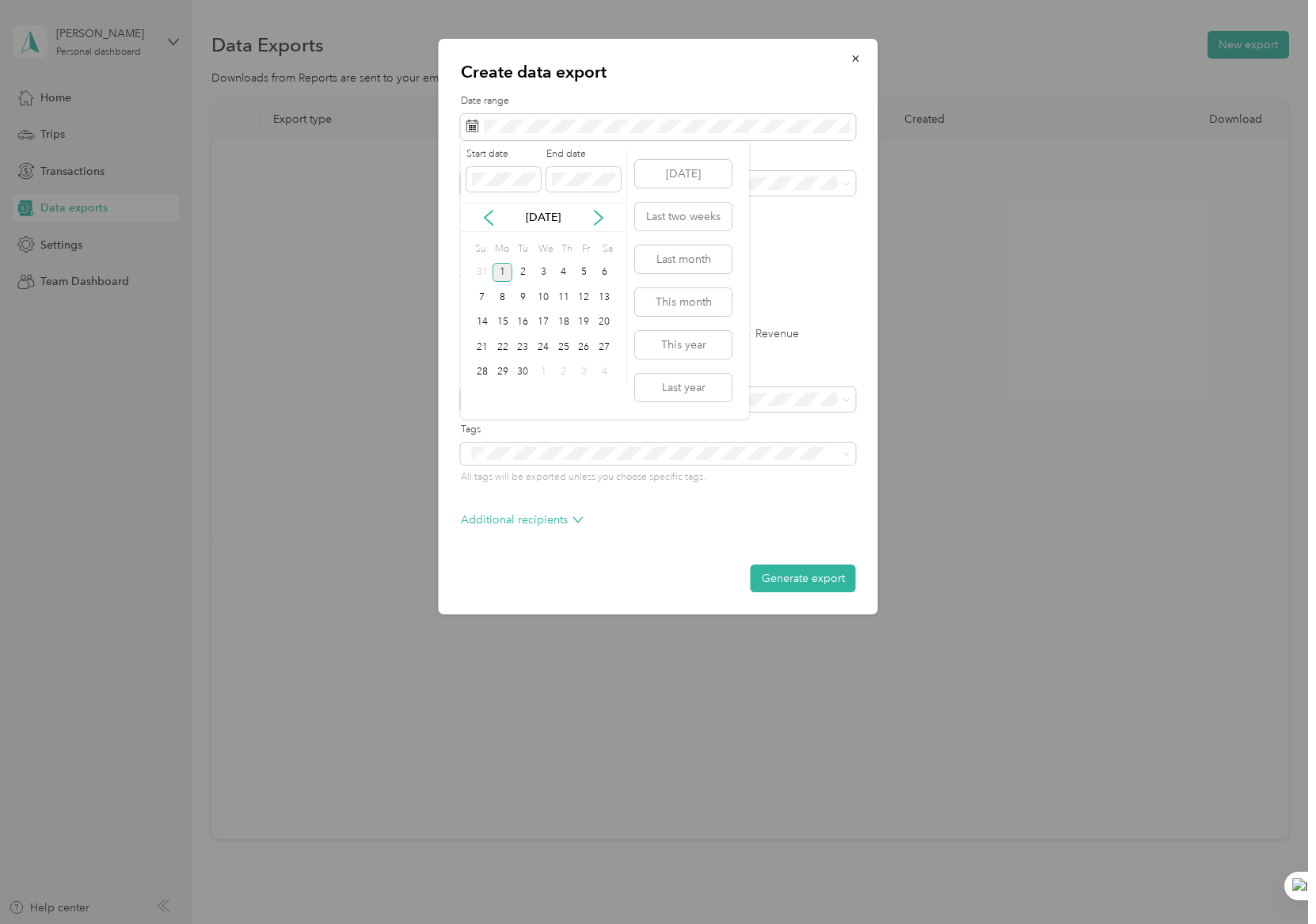
click at [483, 208] on div "[DATE]" at bounding box center [543, 217] width 165 height 29
click at [491, 220] on icon at bounding box center [488, 218] width 16 height 16
click at [582, 270] on div "1" at bounding box center [584, 273] width 21 height 20
click at [487, 397] on div "31" at bounding box center [482, 397] width 21 height 20
click at [790, 579] on button "Generate export" at bounding box center [803, 578] width 105 height 27
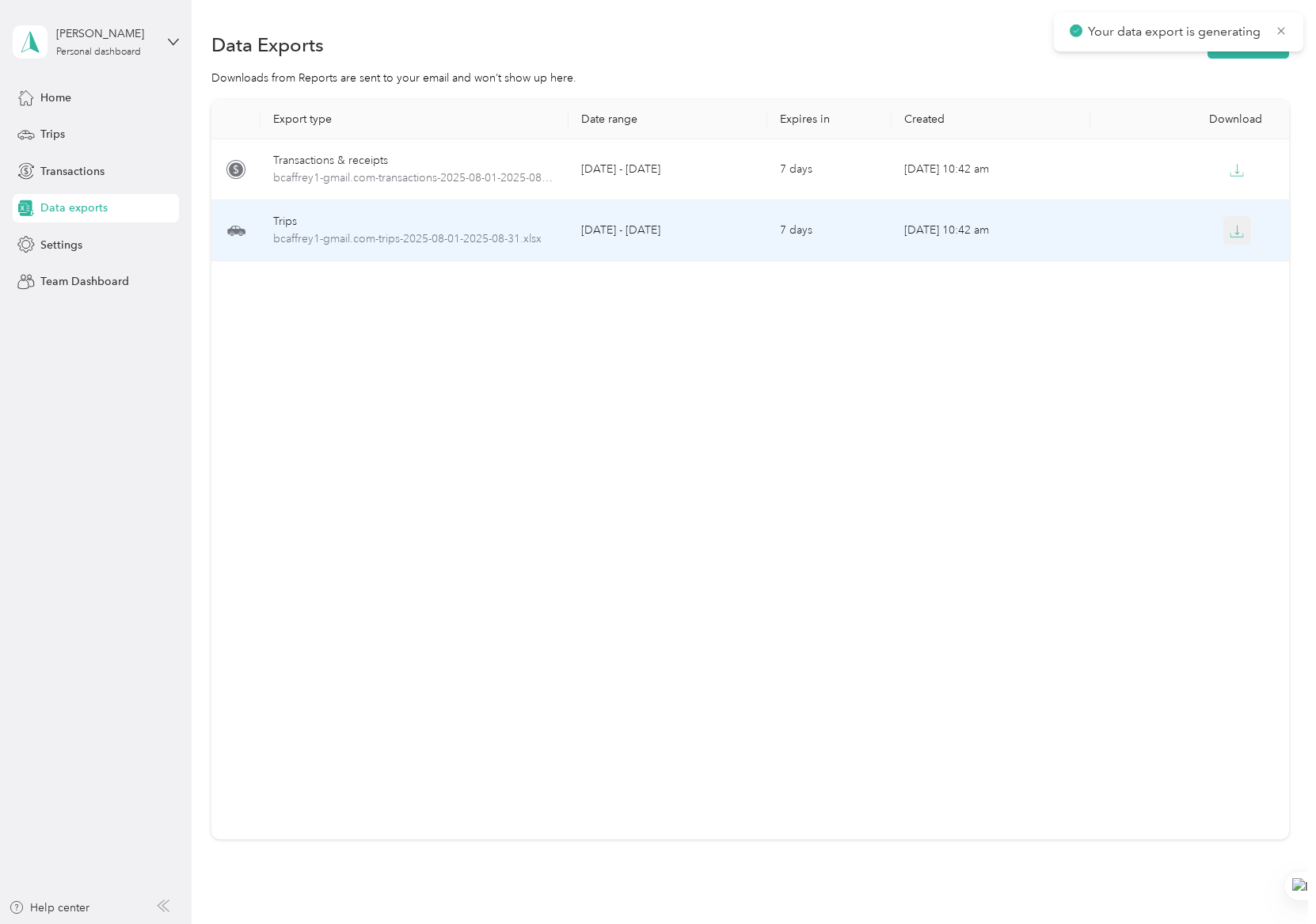
click at [1230, 233] on icon "button" at bounding box center [1236, 231] width 14 height 14
